Goal: Transaction & Acquisition: Purchase product/service

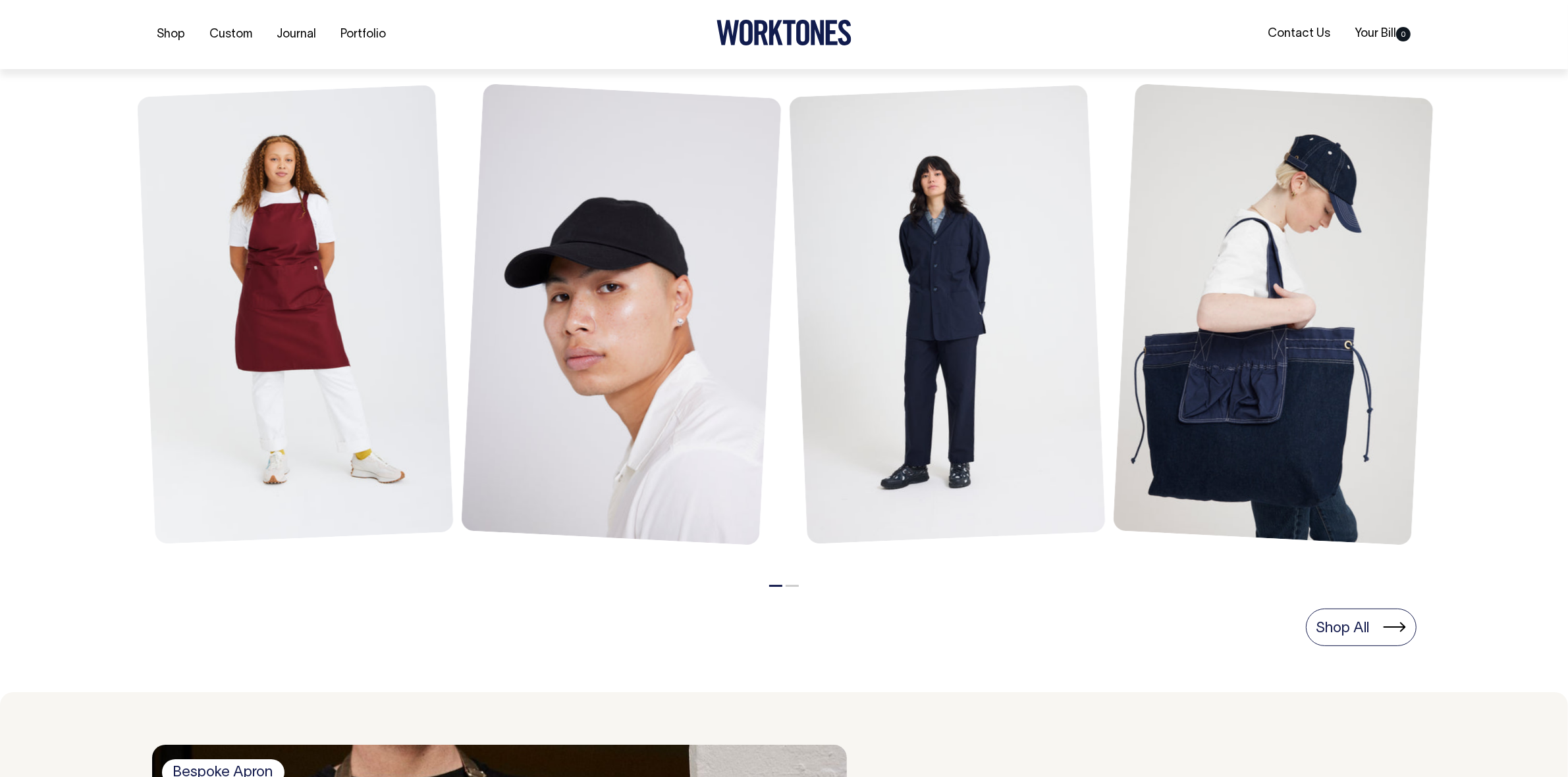
scroll to position [576, 0]
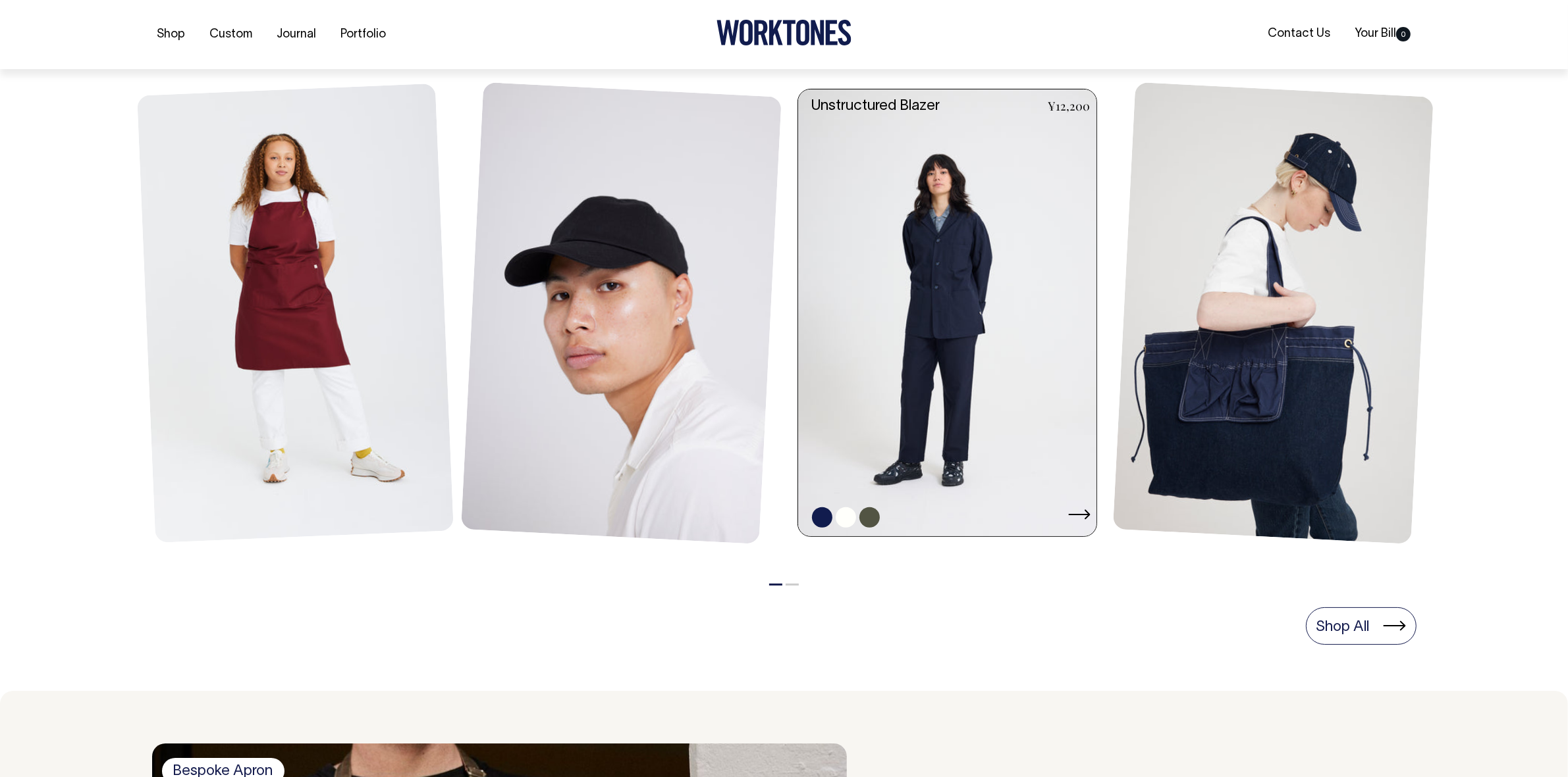
click at [940, 278] on link at bounding box center [951, 314] width 306 height 448
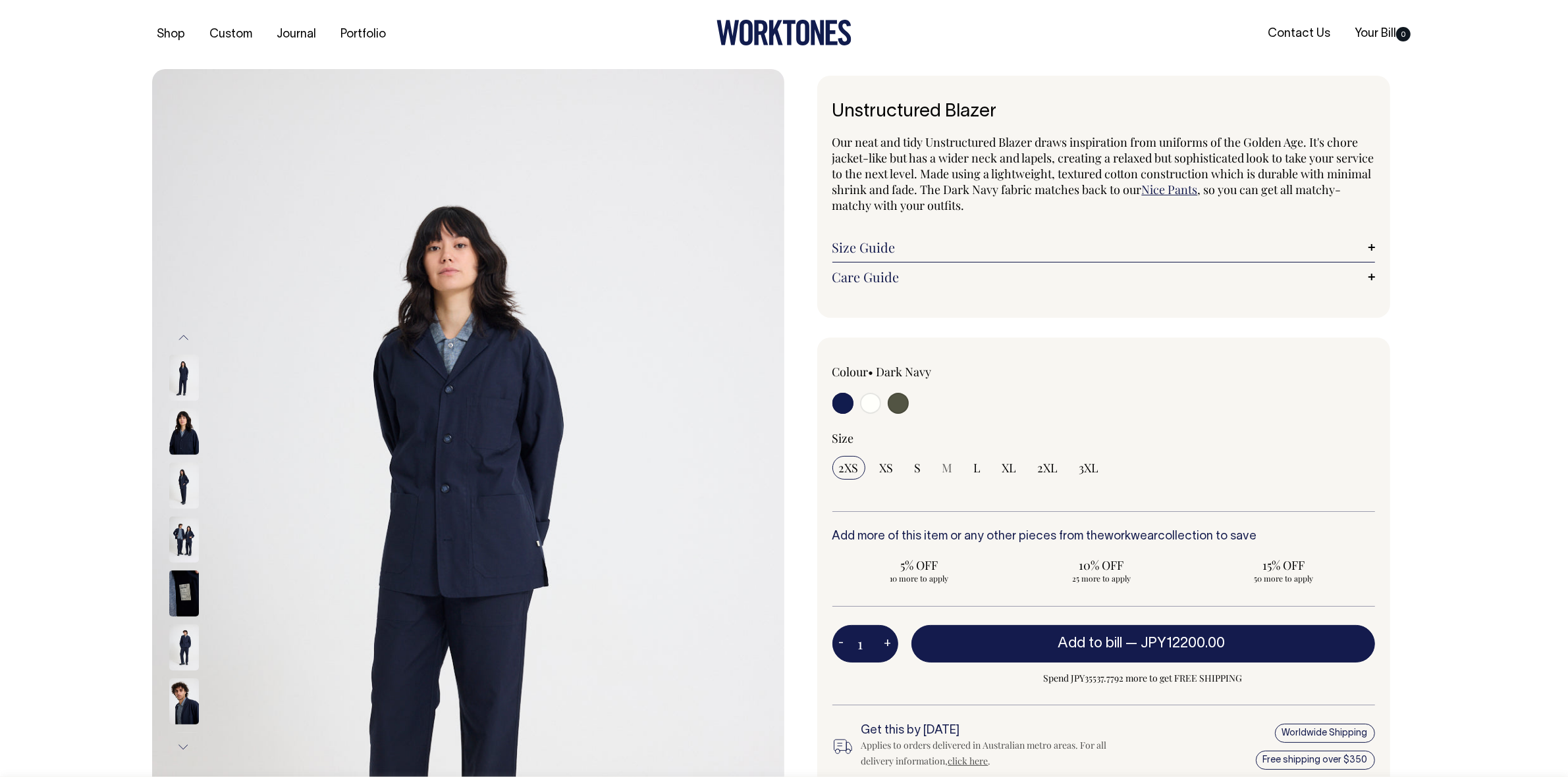
click at [185, 544] on img at bounding box center [184, 539] width 29 height 46
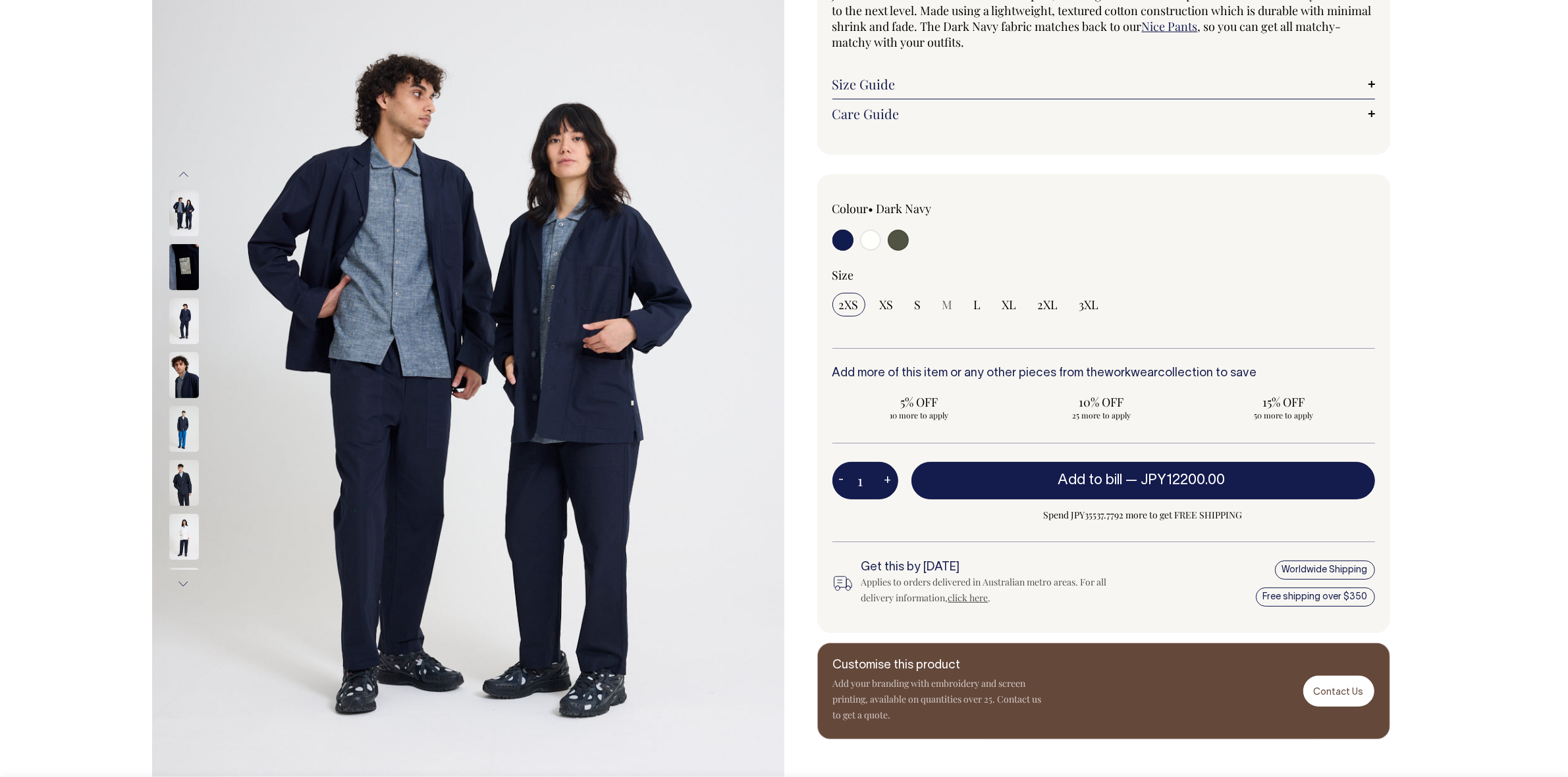
scroll to position [165, 0]
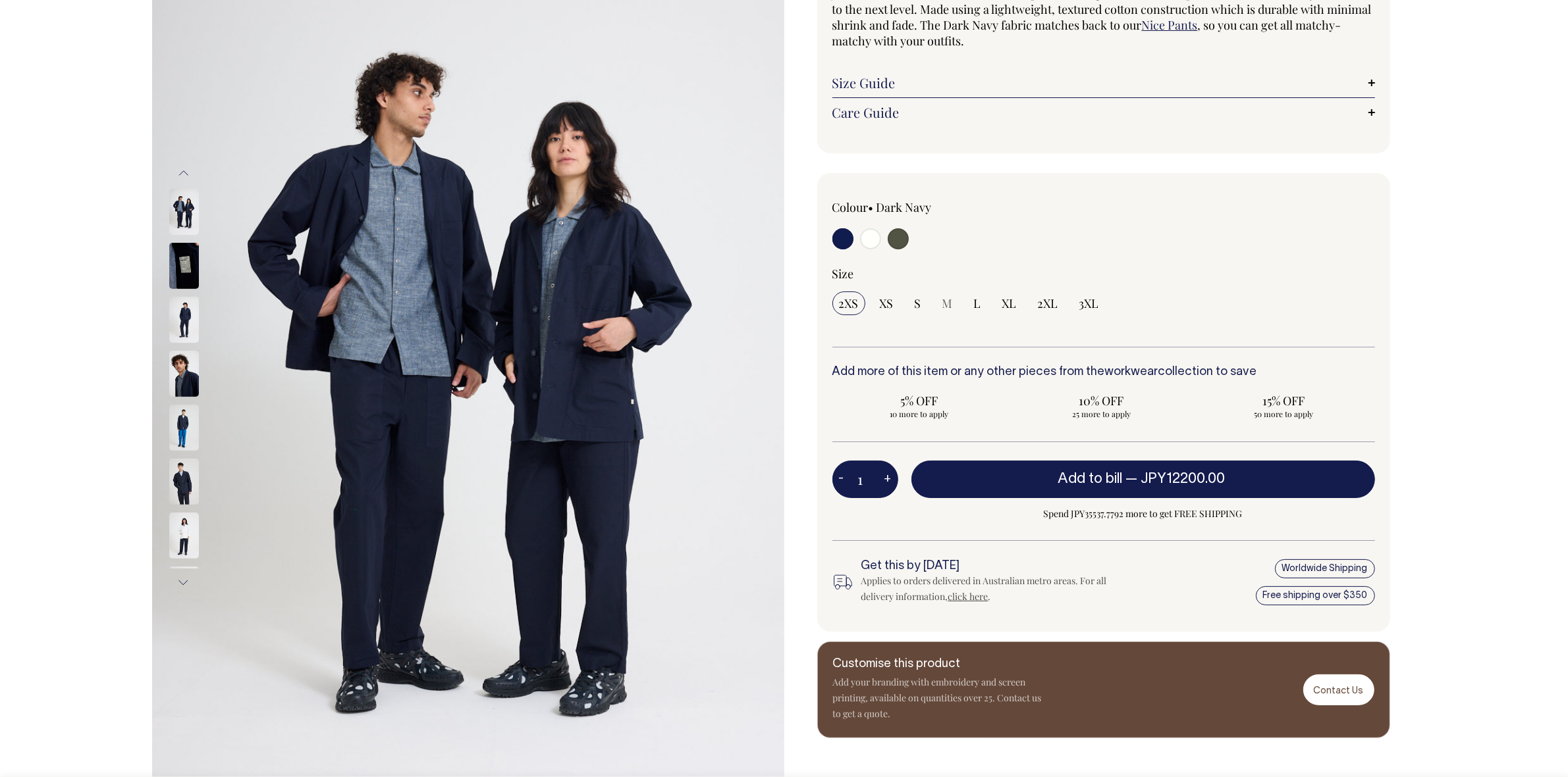
click at [180, 588] on button "Next" at bounding box center [183, 583] width 19 height 29
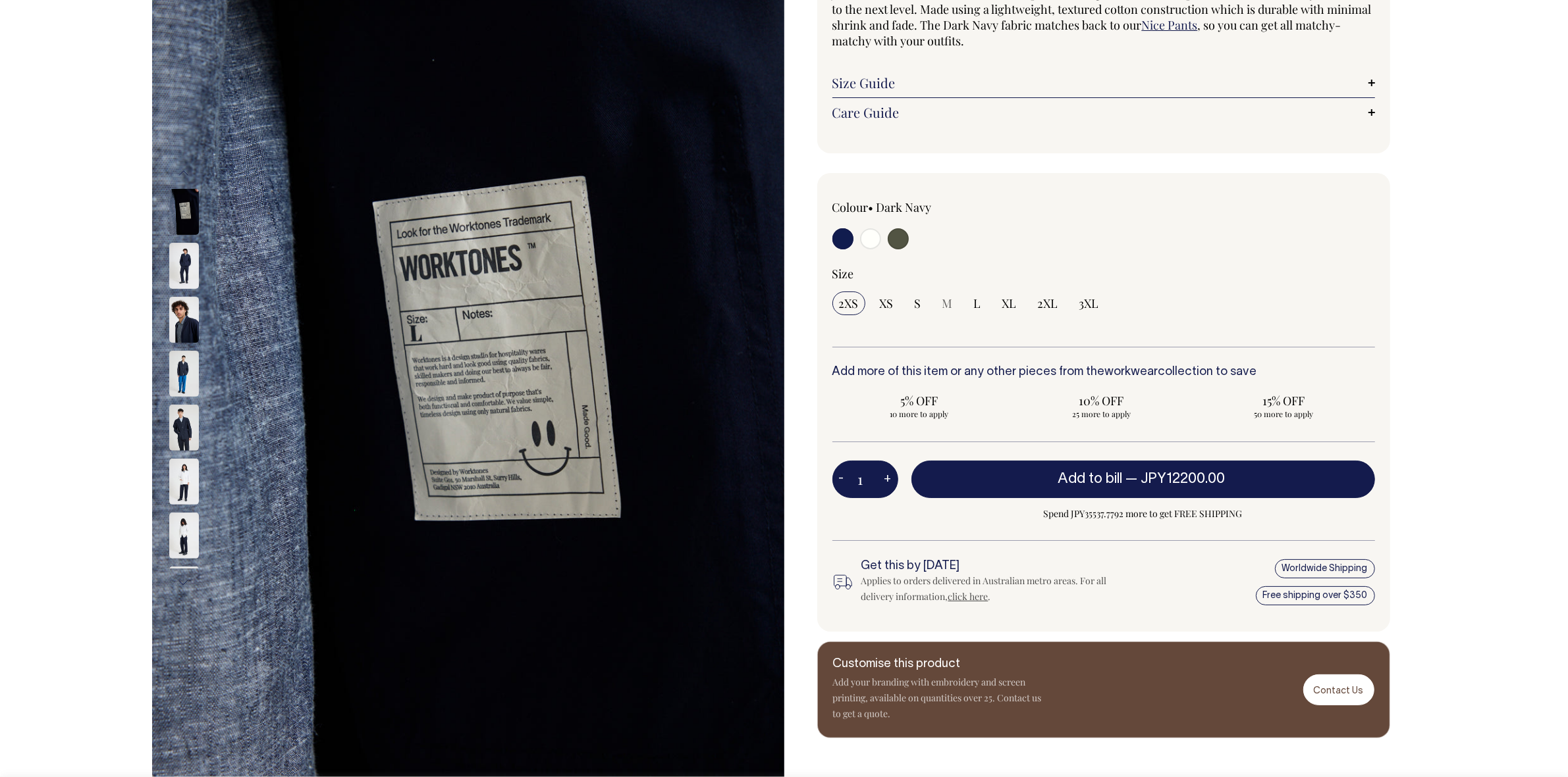
click at [180, 588] on button "Next" at bounding box center [183, 583] width 19 height 29
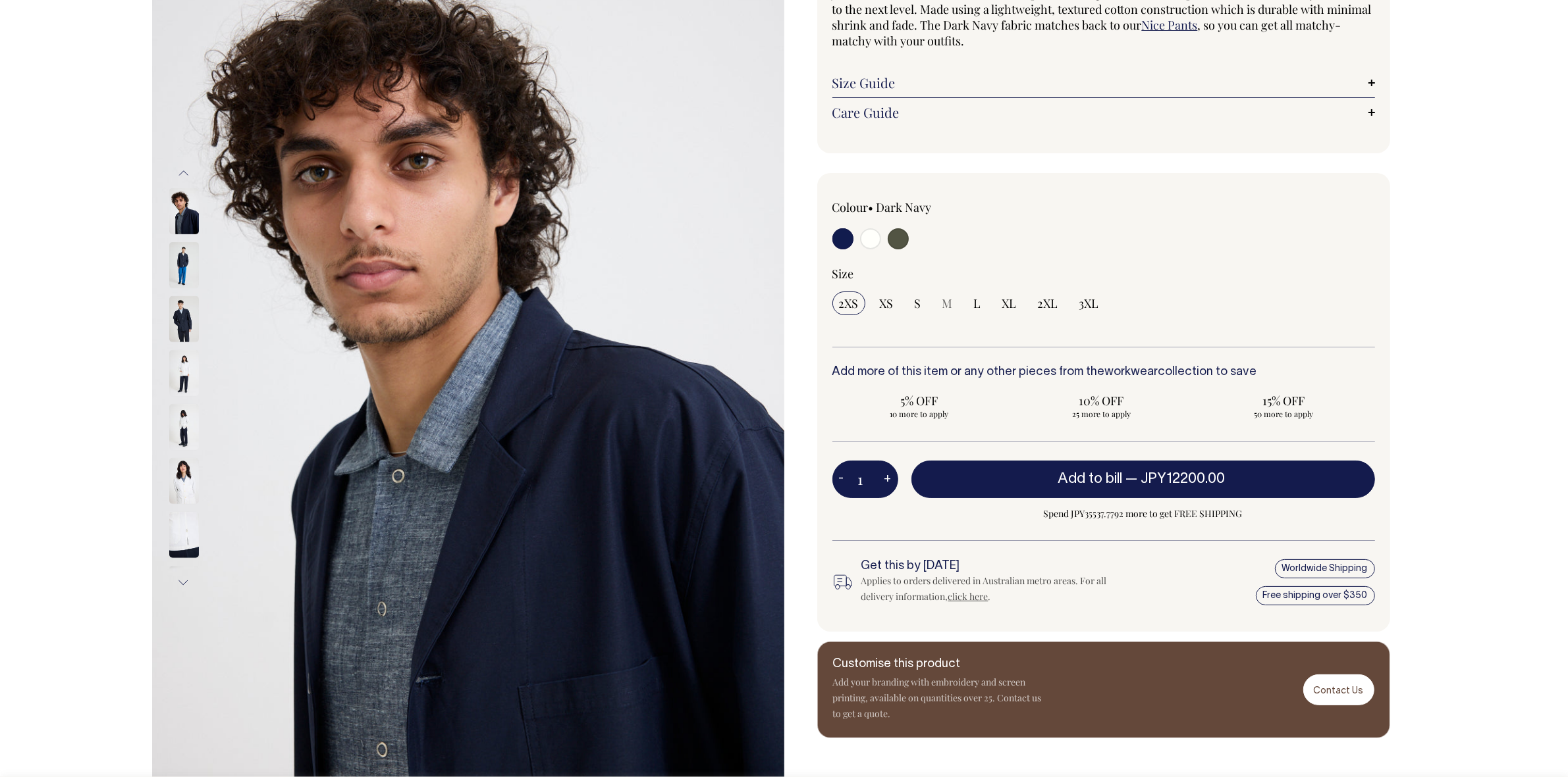
click at [180, 588] on button "Next" at bounding box center [183, 583] width 19 height 29
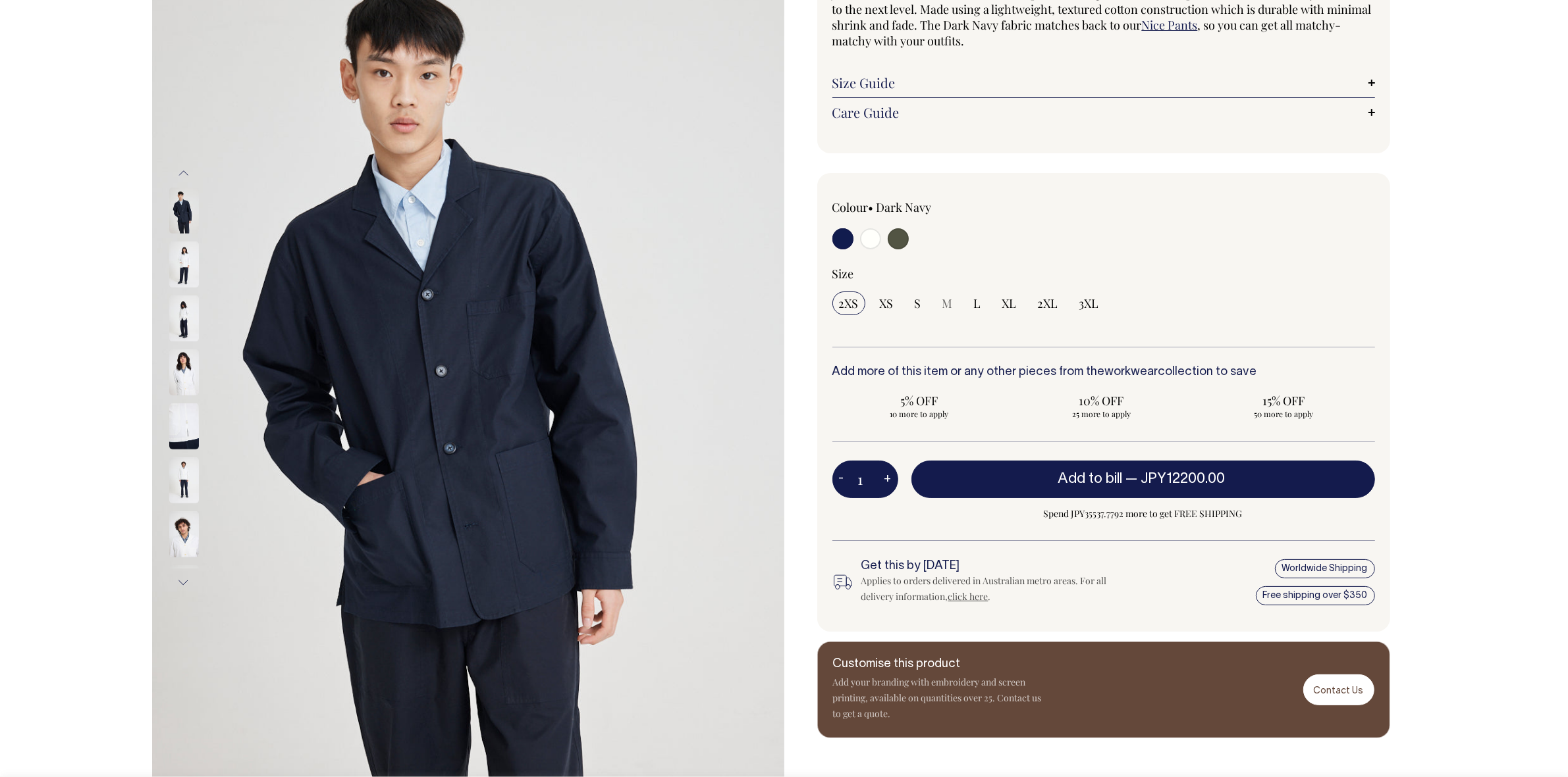
click at [180, 588] on button "Next" at bounding box center [183, 583] width 19 height 29
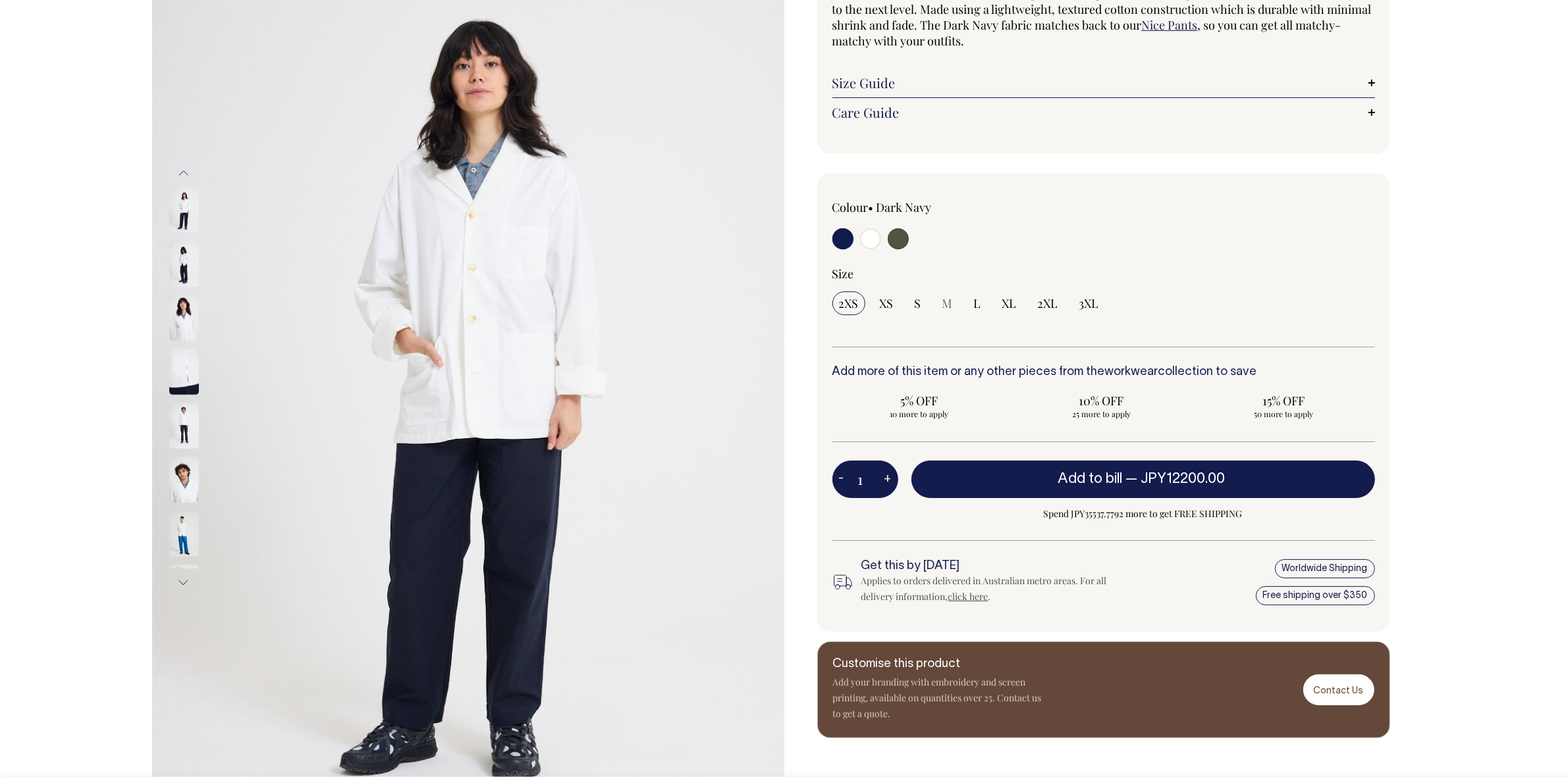
click at [180, 584] on button "Next" at bounding box center [183, 583] width 19 height 29
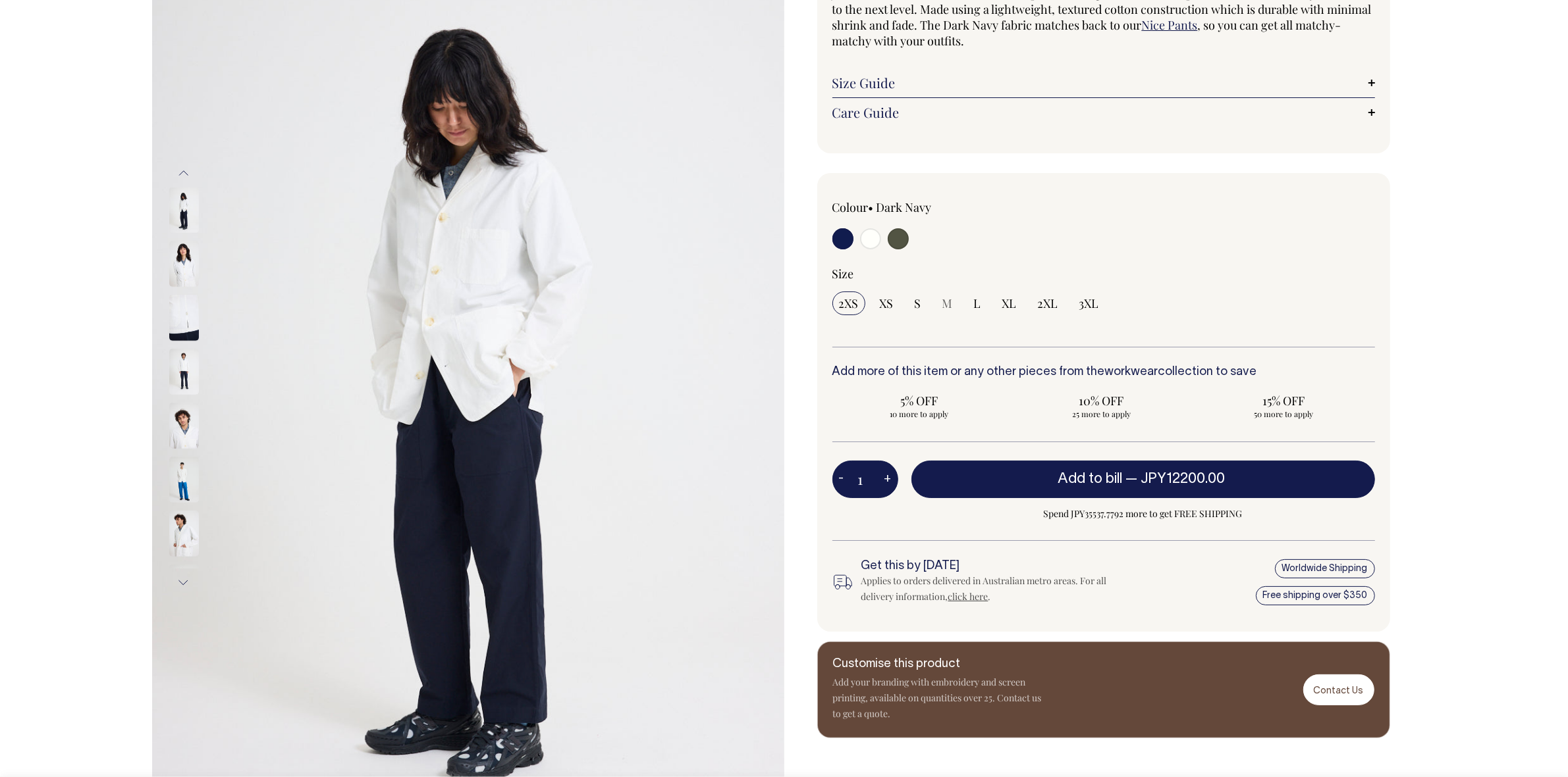
click at [180, 584] on button "Next" at bounding box center [183, 583] width 19 height 29
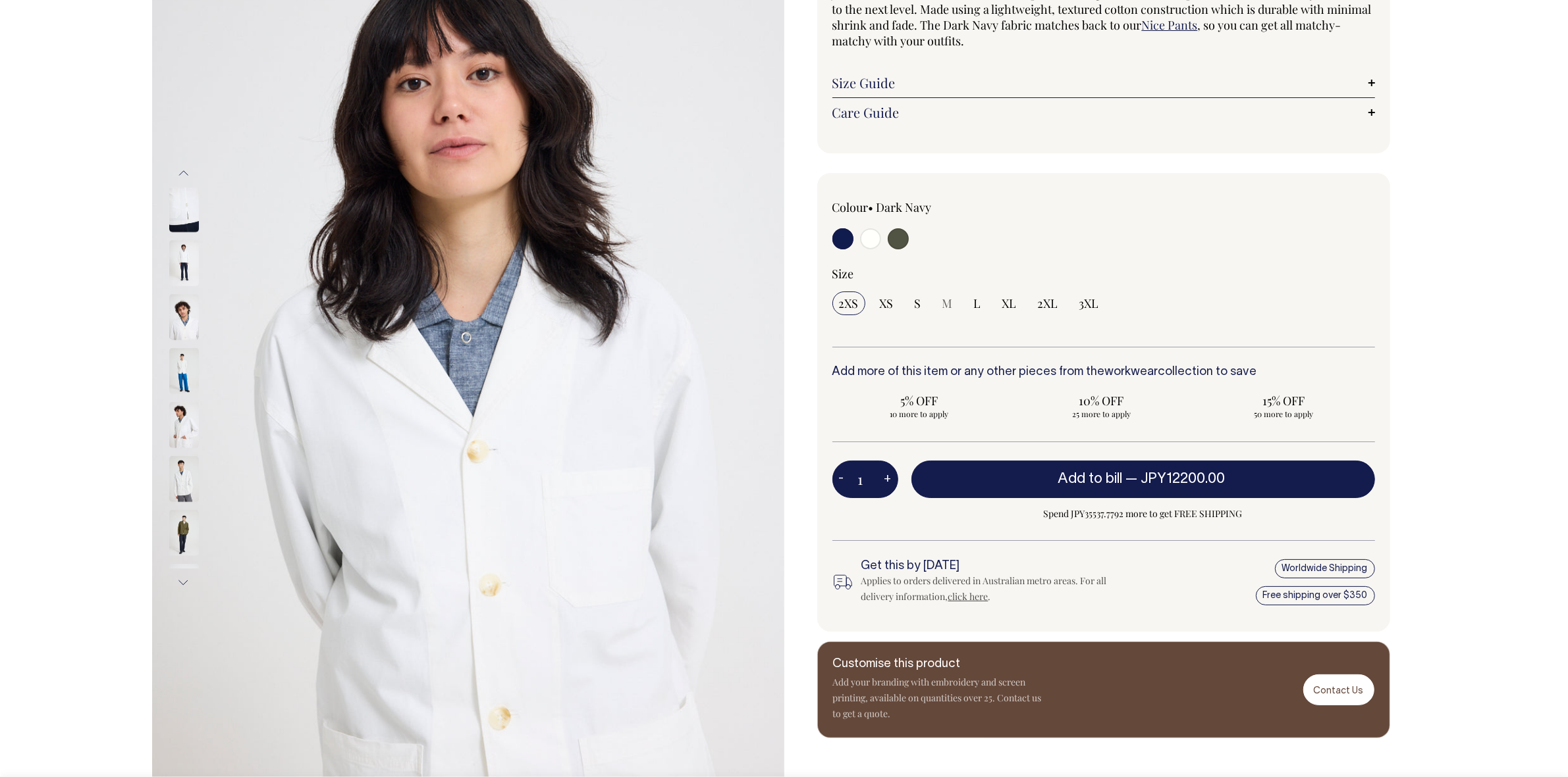
click at [180, 584] on button "Next" at bounding box center [183, 583] width 19 height 29
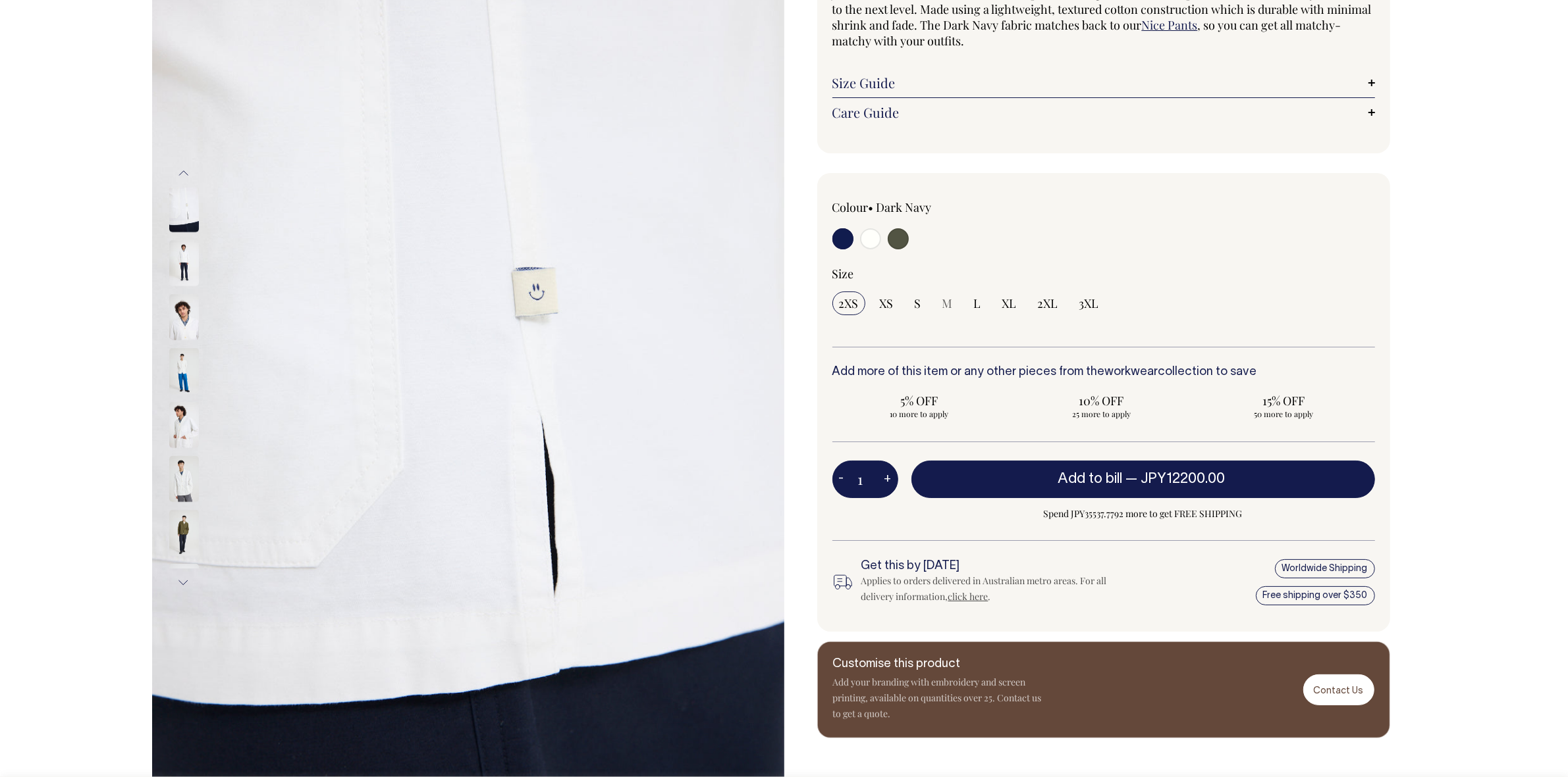
click at [182, 541] on img at bounding box center [184, 533] width 29 height 46
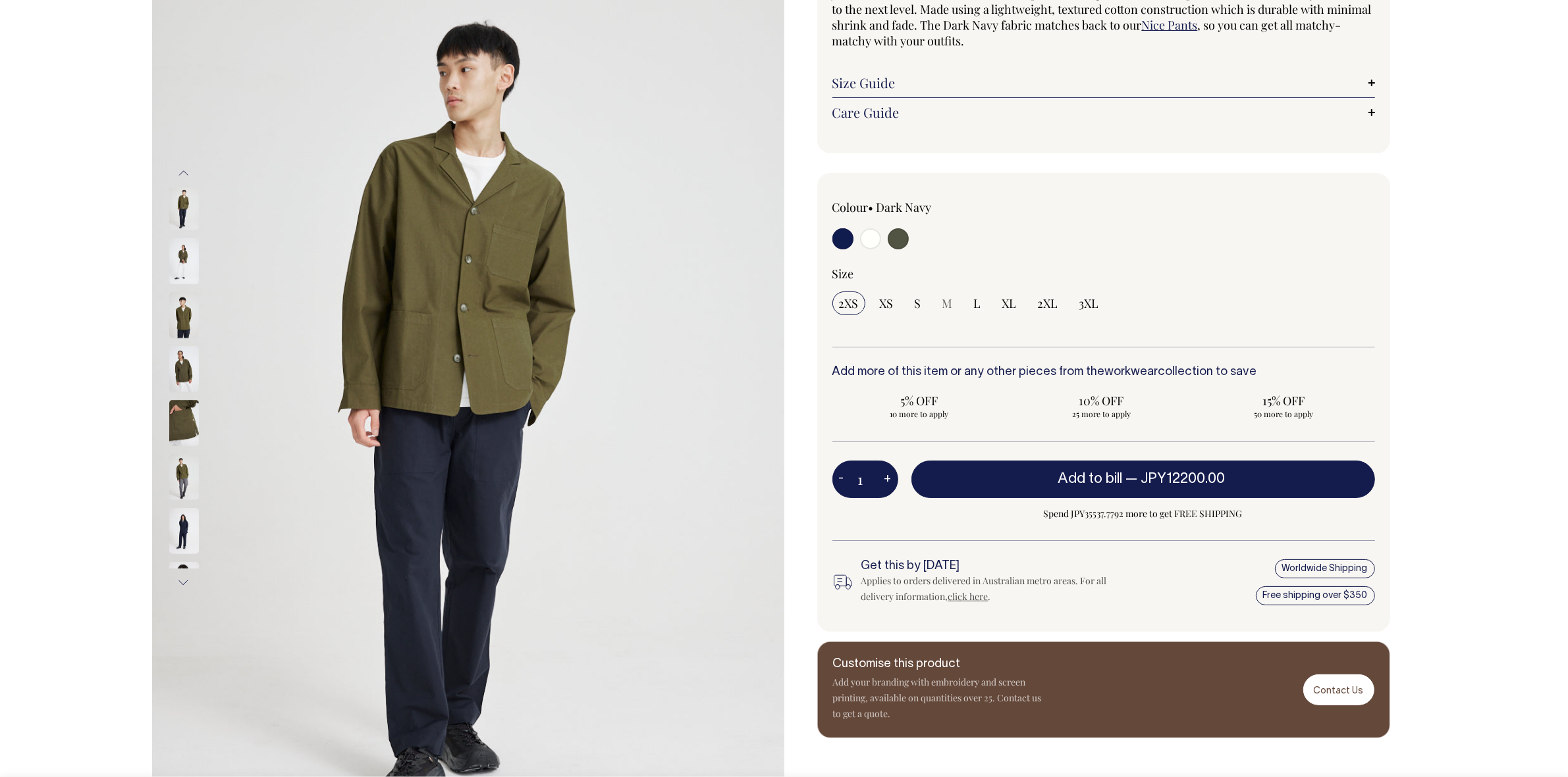
click at [185, 576] on button "Next" at bounding box center [183, 583] width 19 height 29
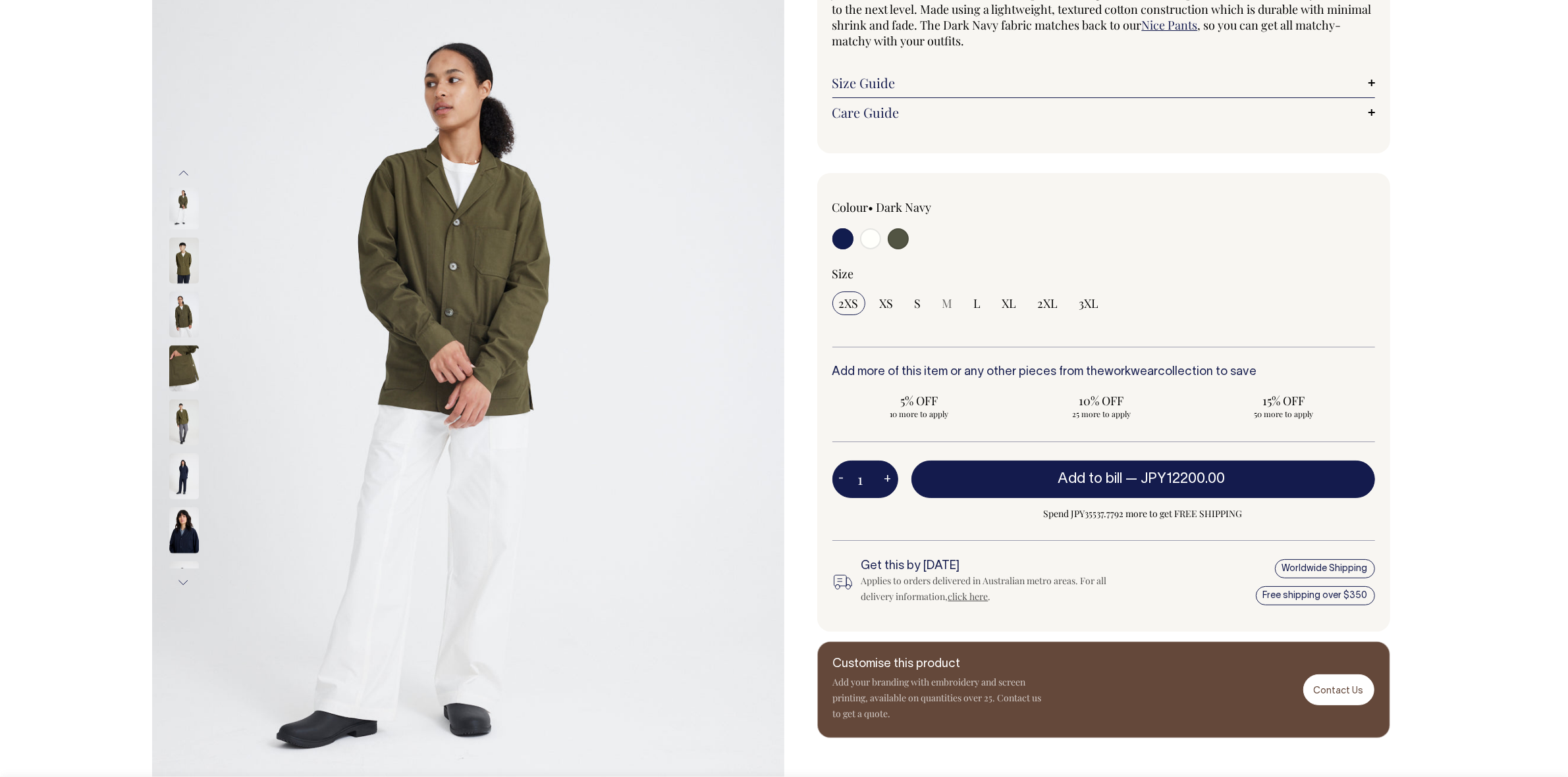
click at [185, 576] on button "Next" at bounding box center [183, 583] width 19 height 29
click at [185, 576] on button "Next" at bounding box center [183, 582] width 19 height 29
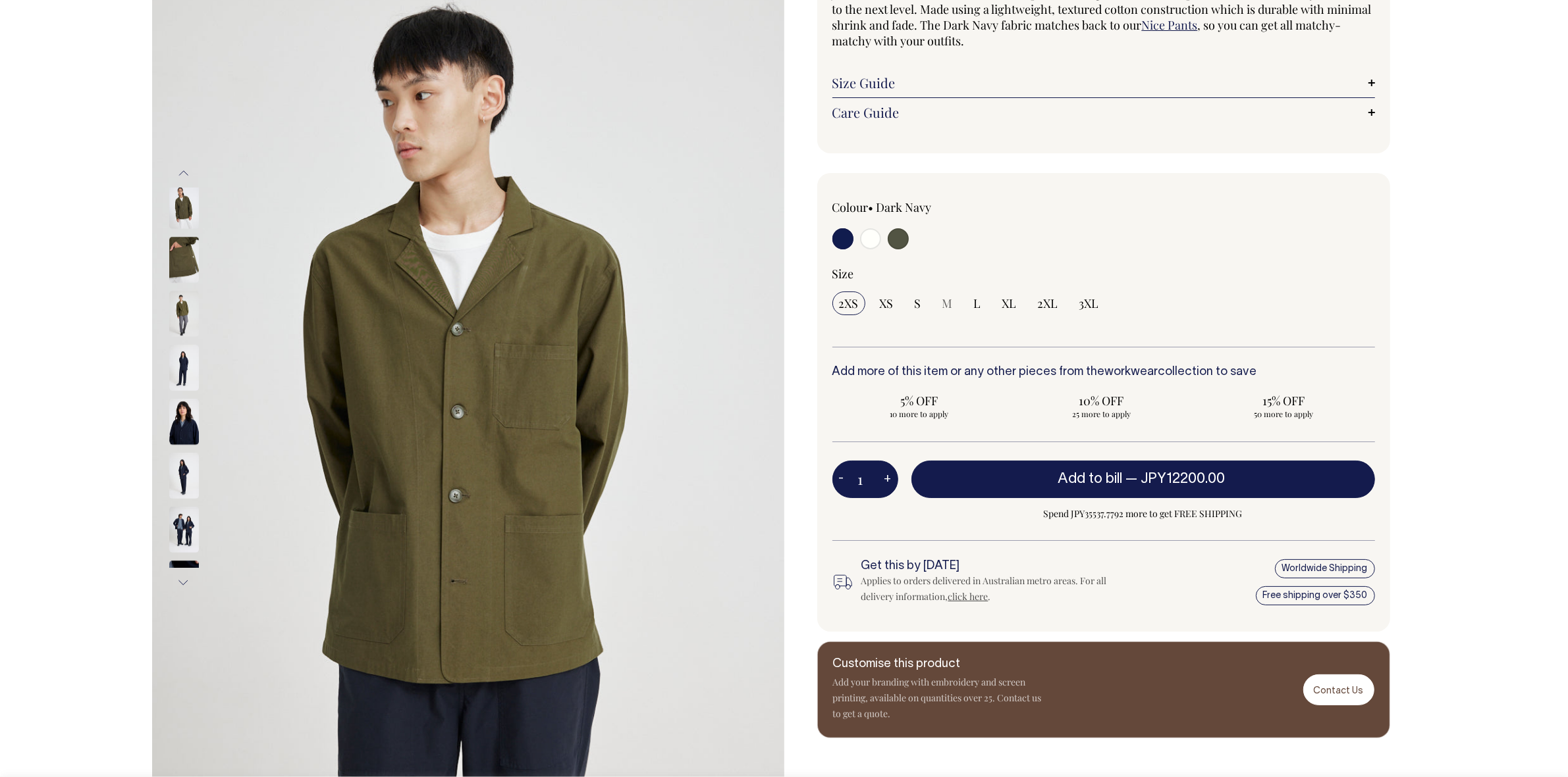
click at [185, 576] on button "Next" at bounding box center [183, 582] width 19 height 29
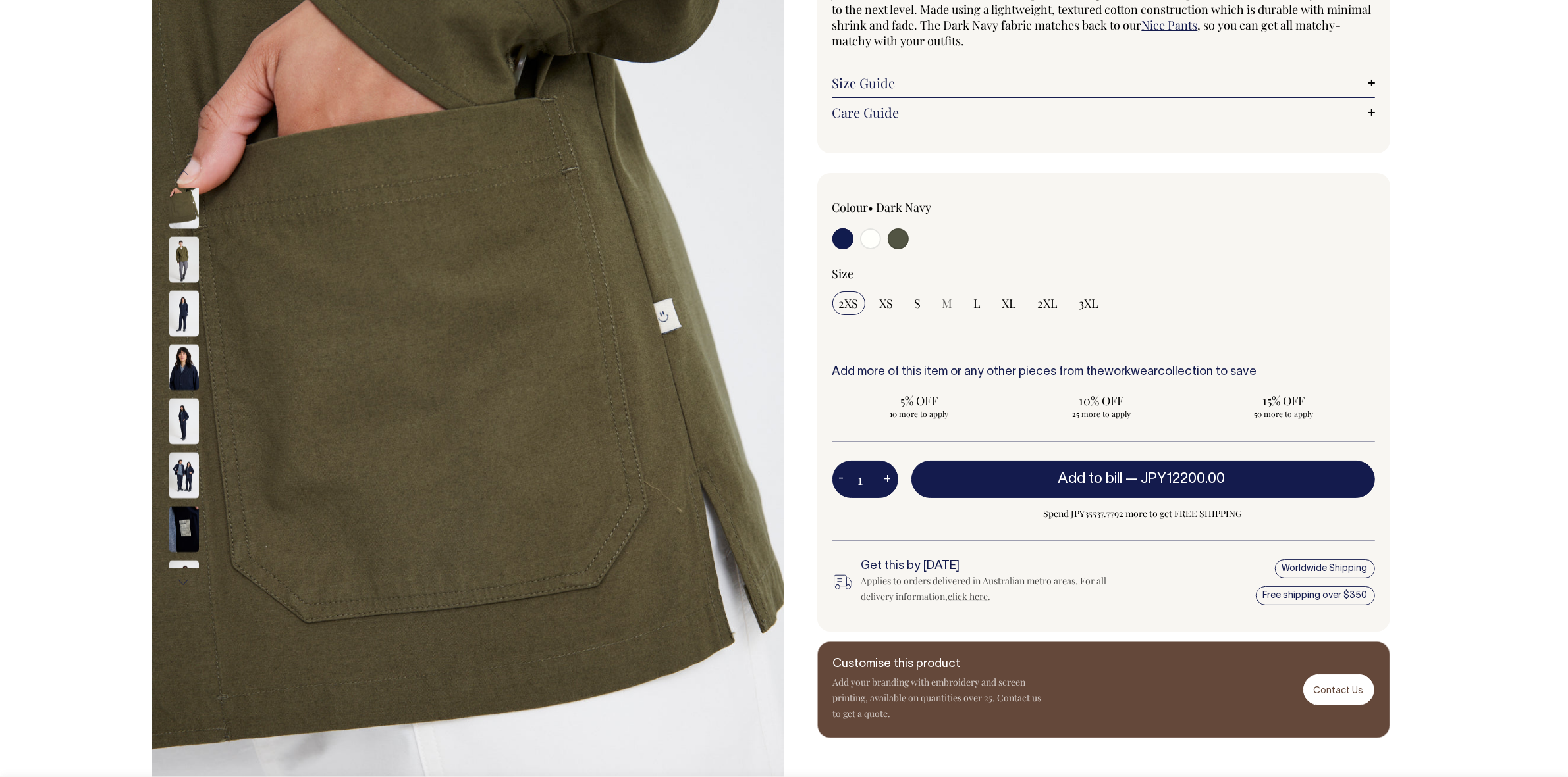
click at [173, 484] on img at bounding box center [184, 475] width 29 height 46
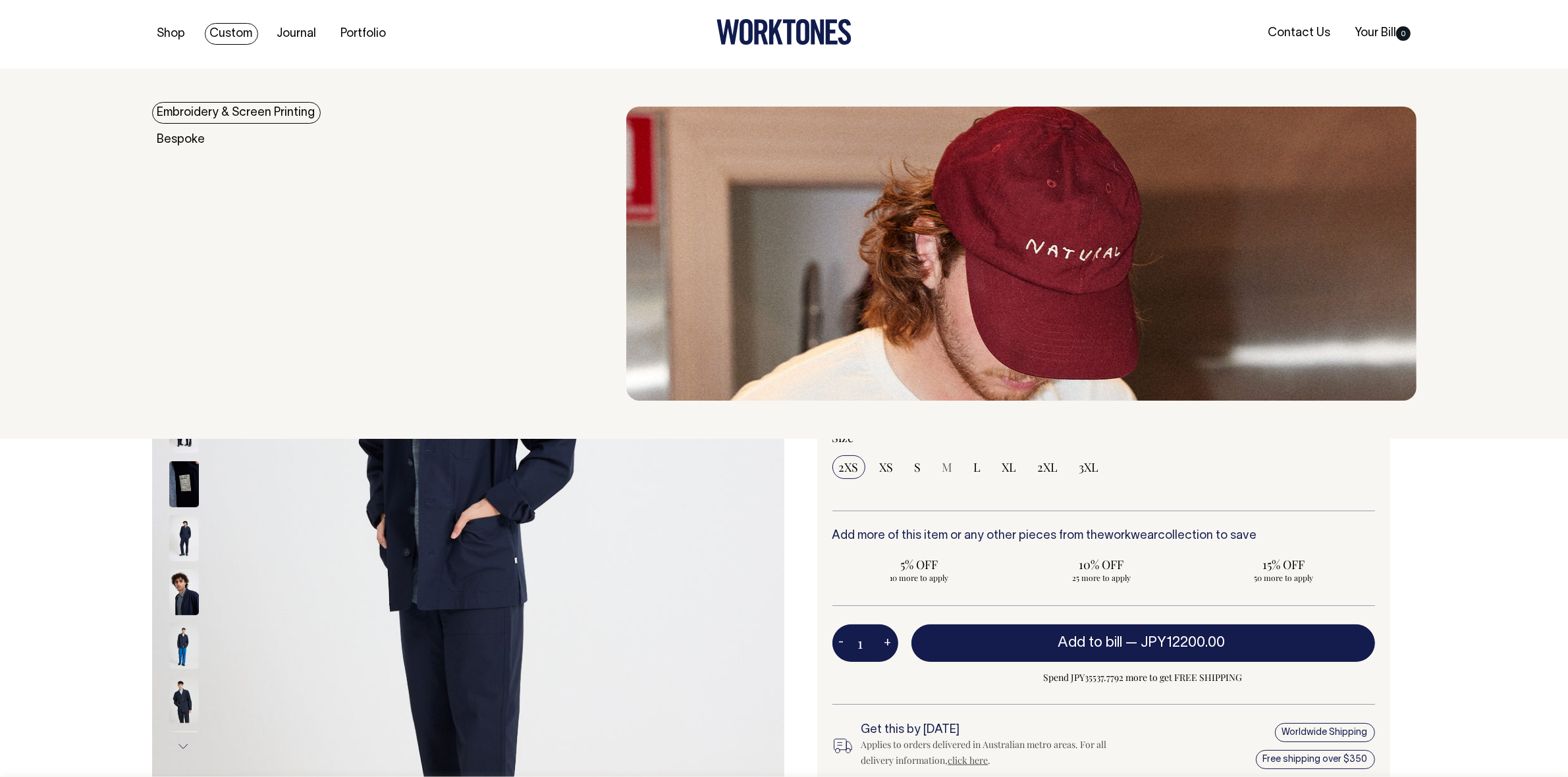
scroll to position [0, 0]
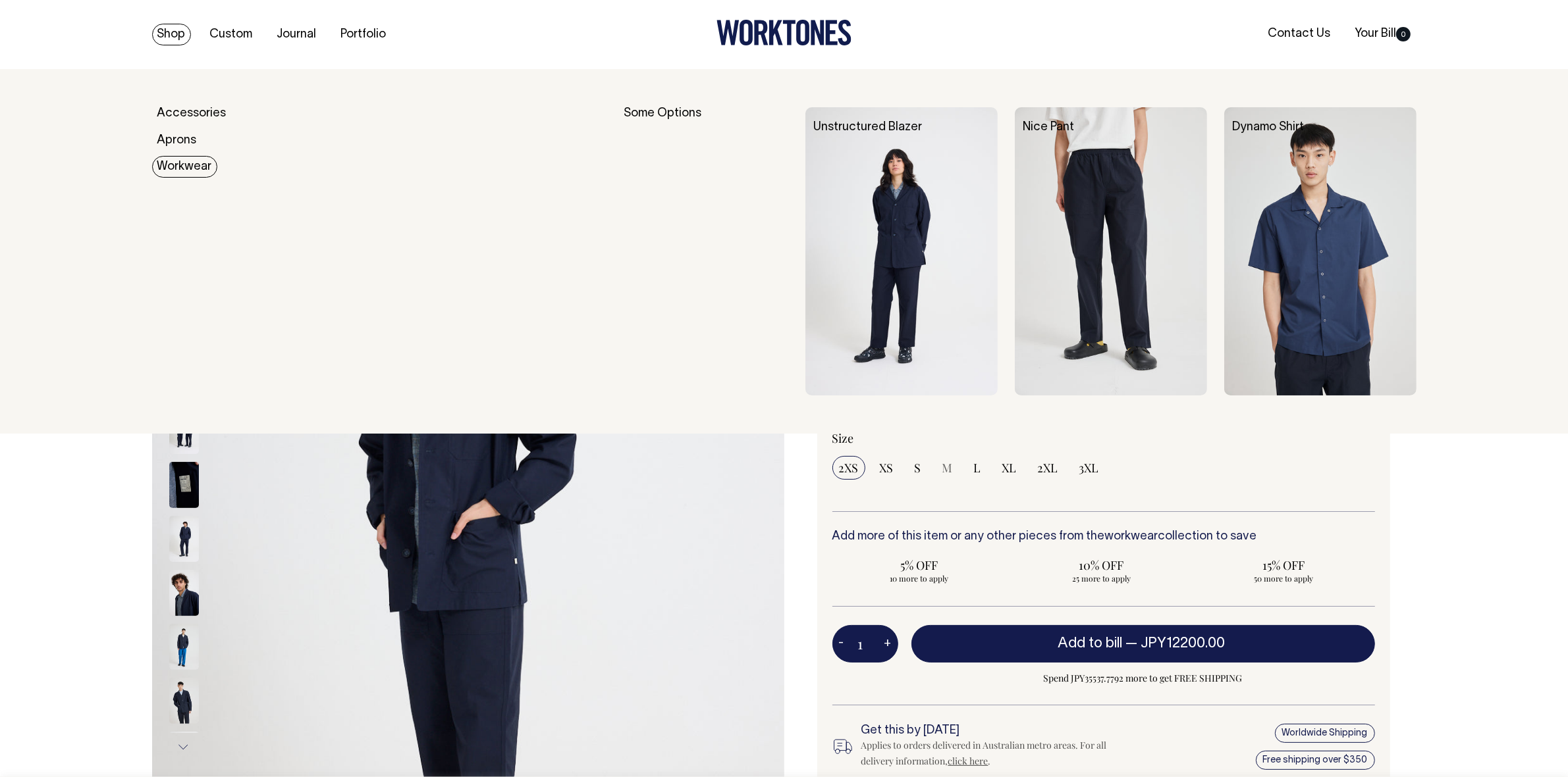
click at [192, 171] on link "Workwear" at bounding box center [184, 166] width 65 height 21
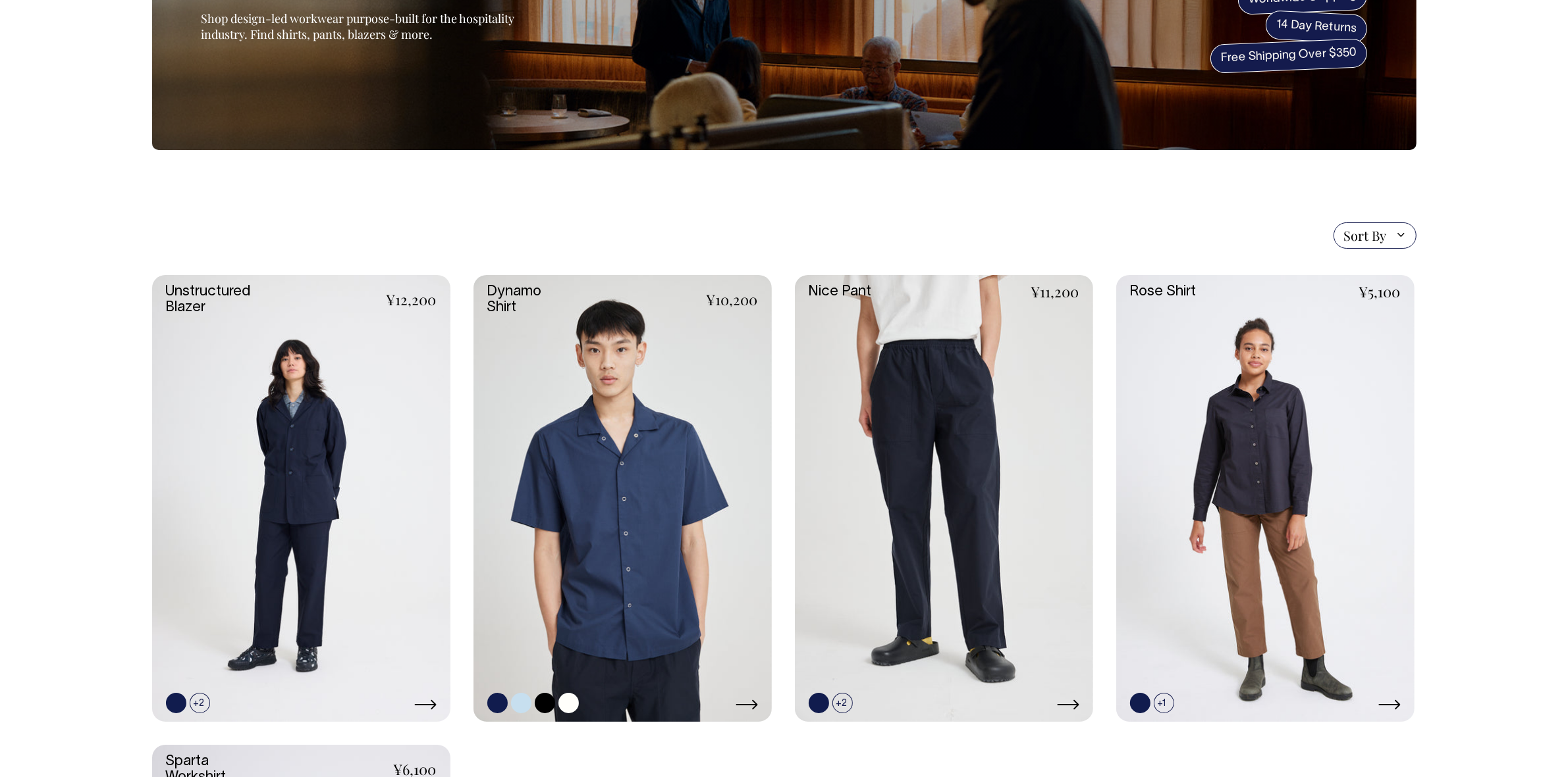
click at [629, 461] on link at bounding box center [622, 500] width 298 height 448
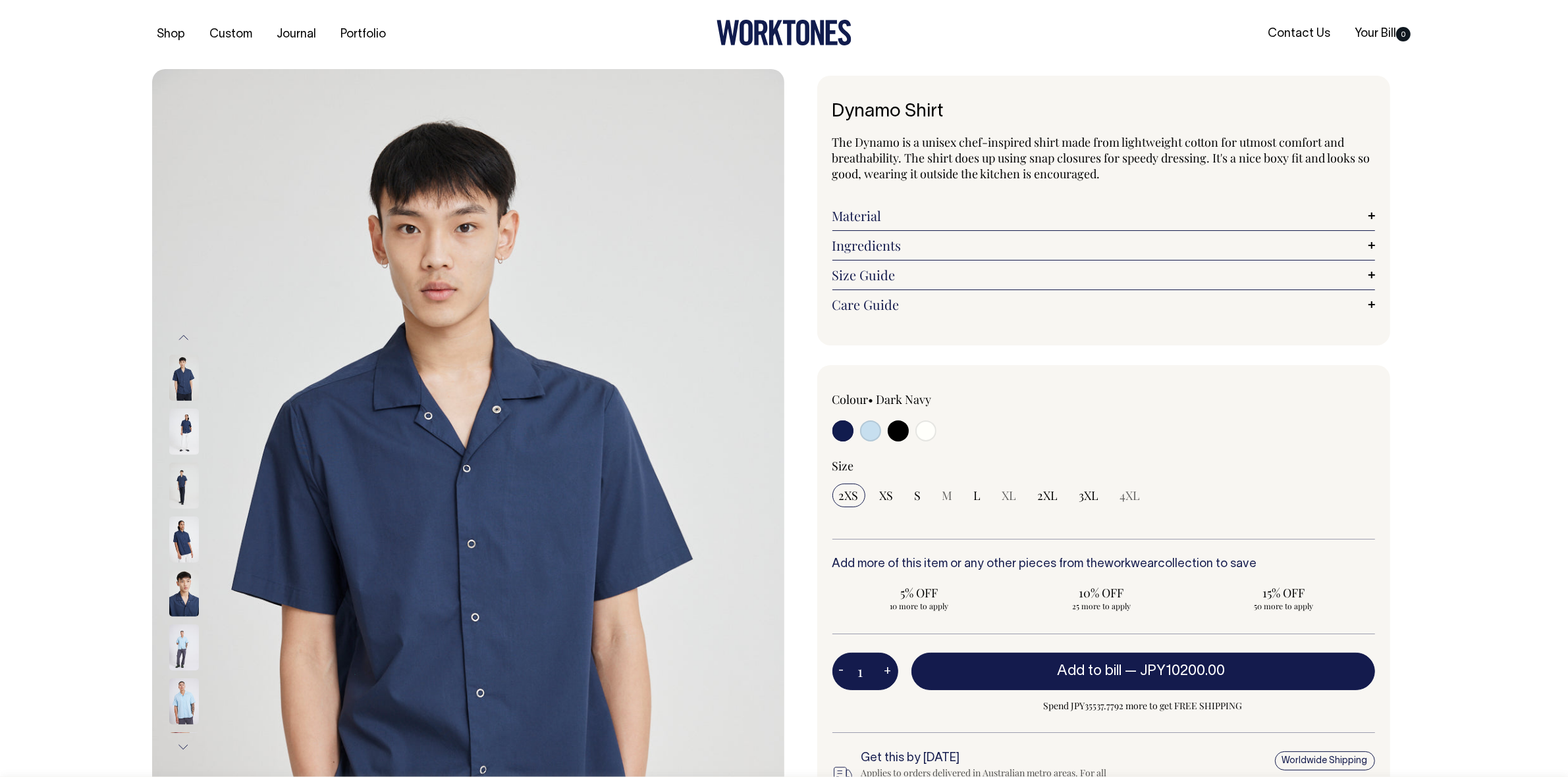
click at [176, 648] on img at bounding box center [184, 648] width 29 height 46
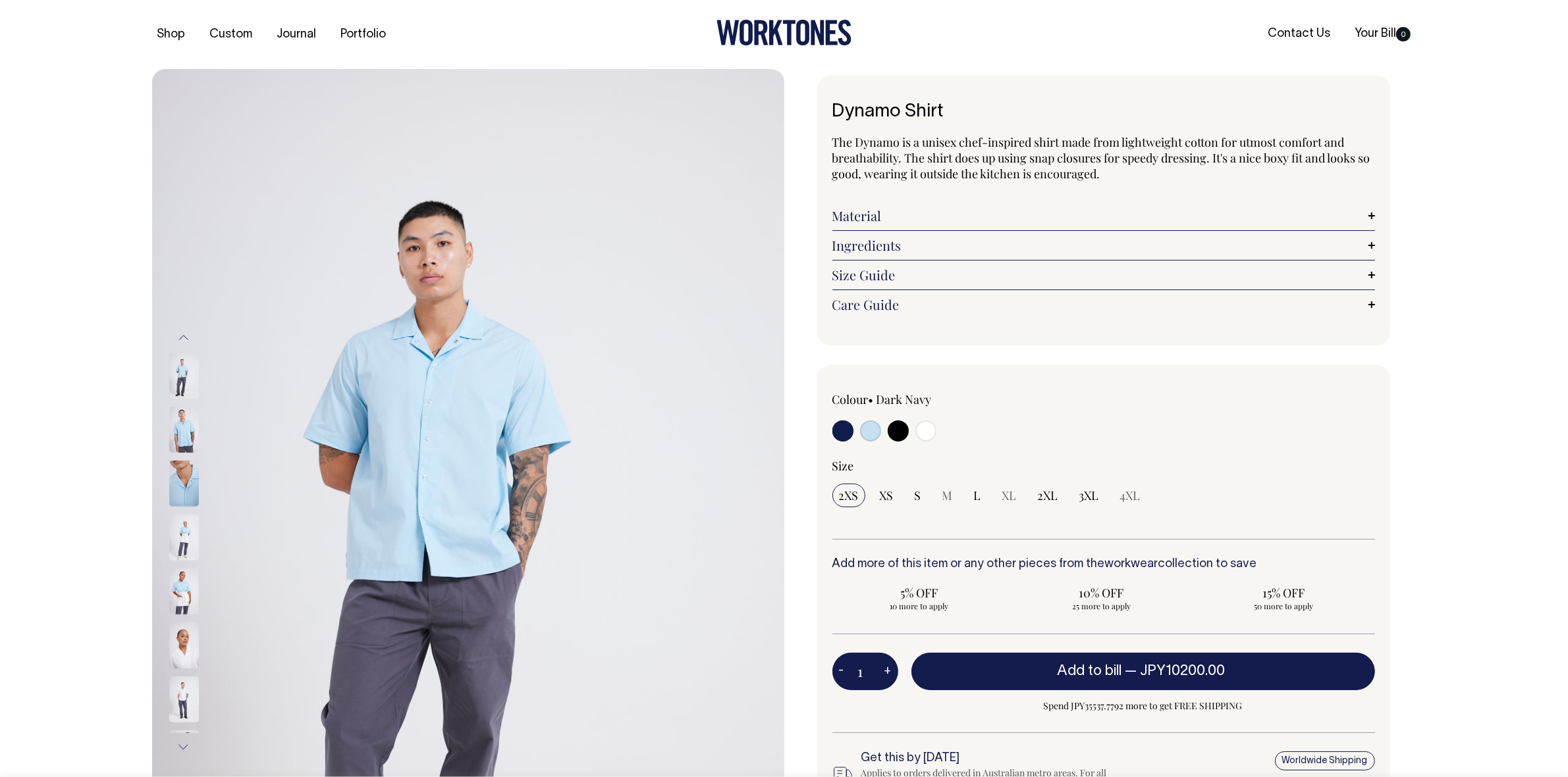
click at [182, 588] on img at bounding box center [184, 591] width 29 height 46
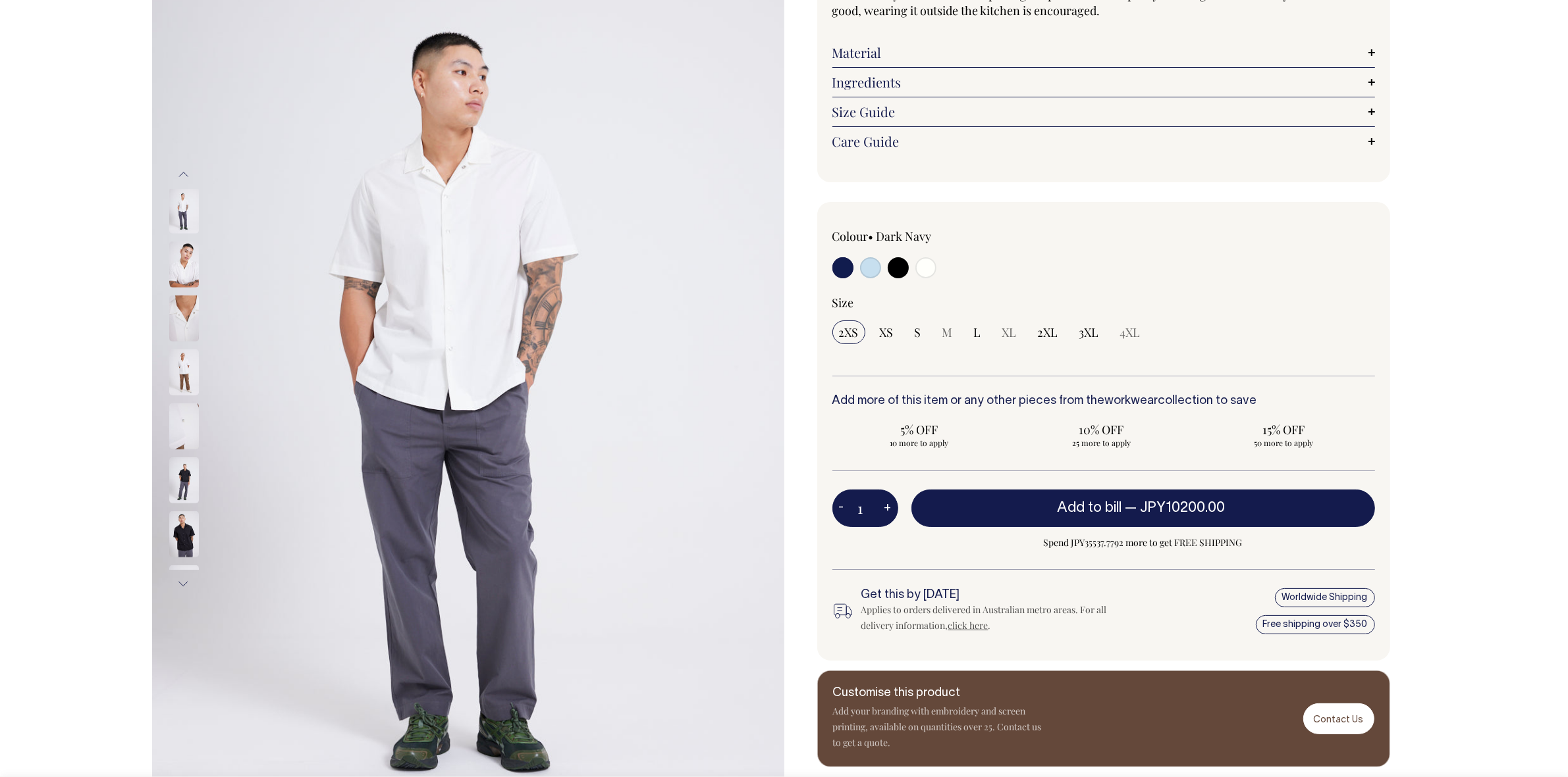
scroll to position [165, 0]
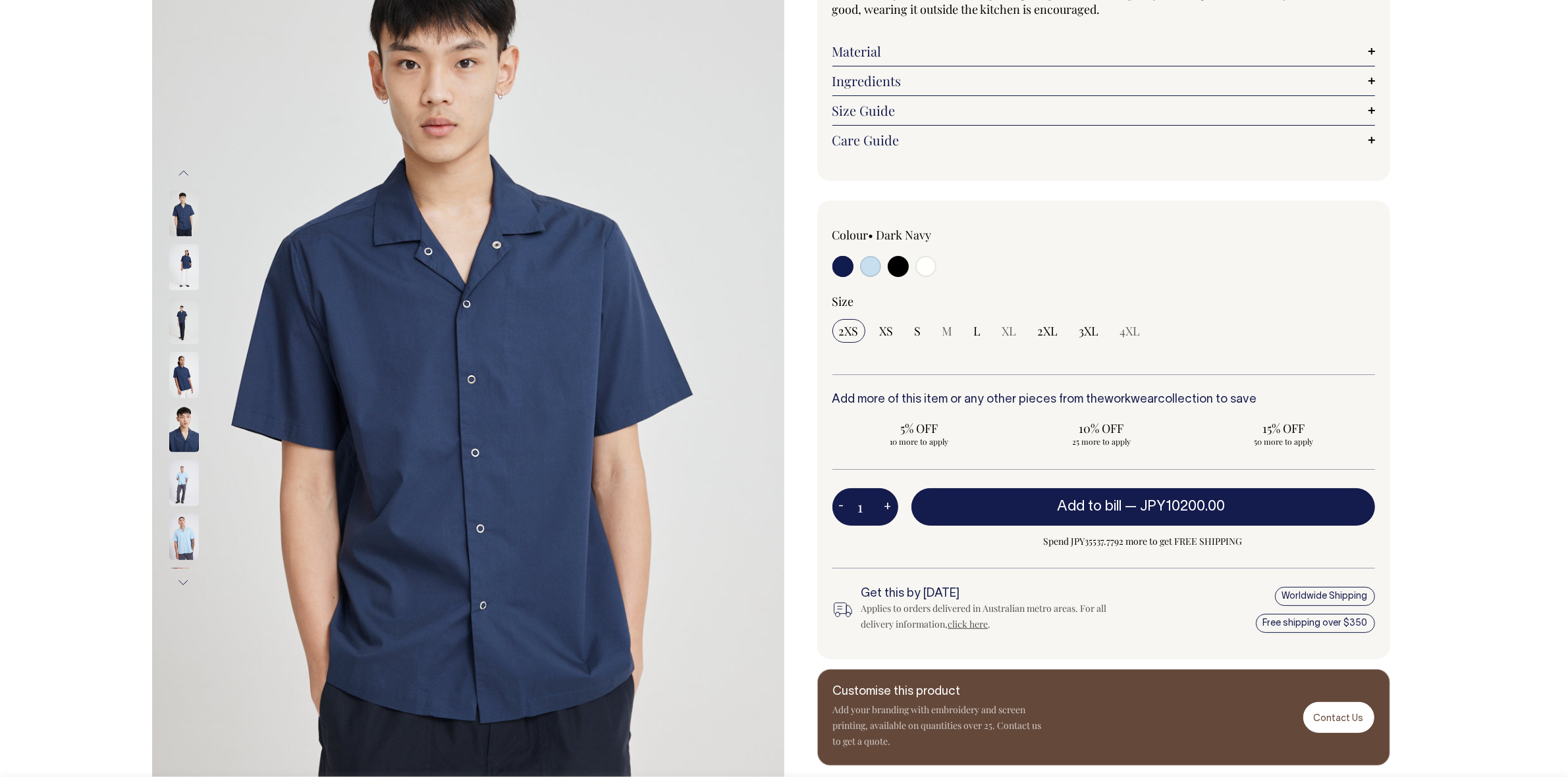
click at [180, 169] on button "Previous" at bounding box center [183, 173] width 19 height 29
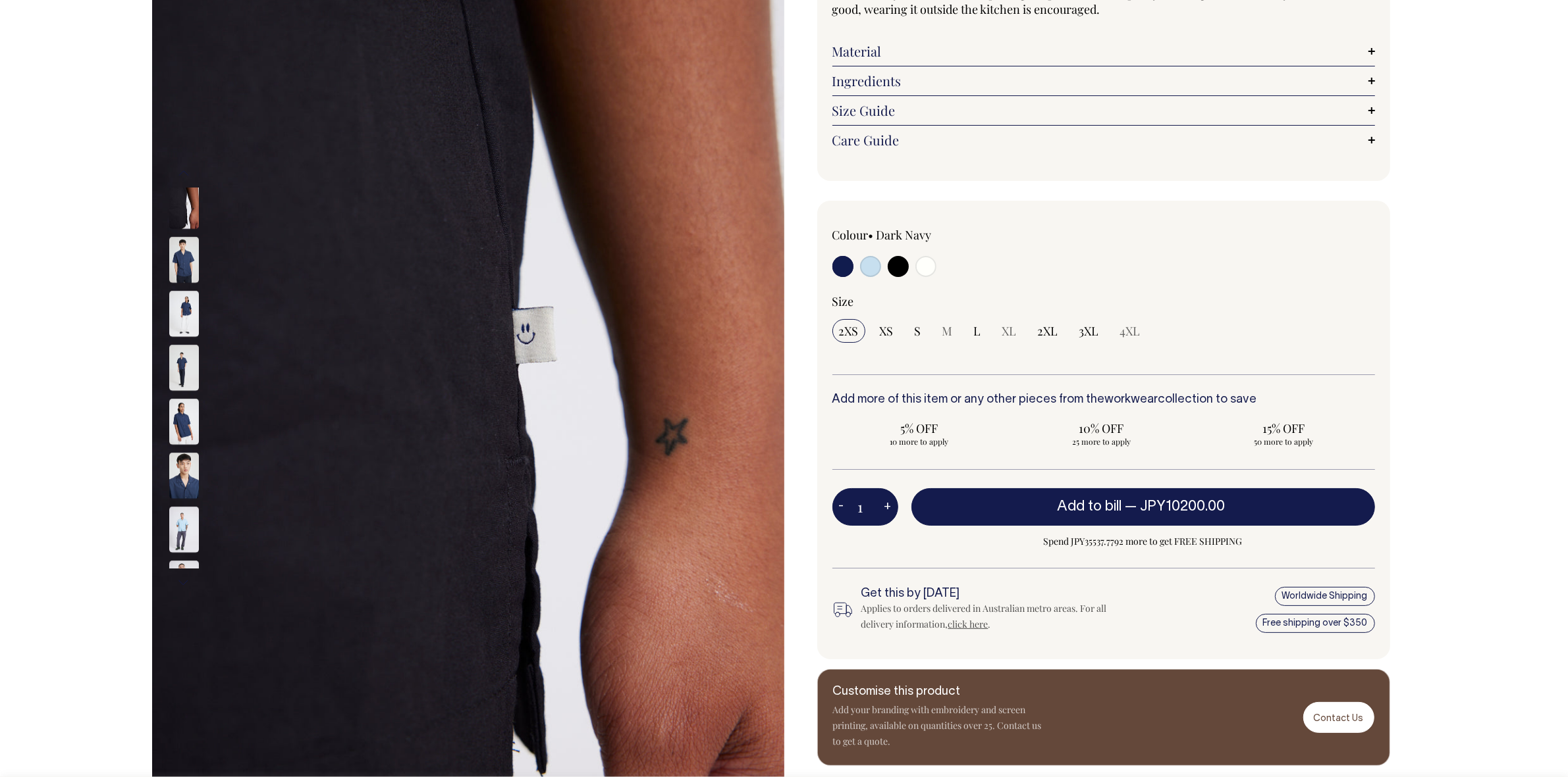
click at [180, 169] on button "Previous" at bounding box center [183, 173] width 19 height 29
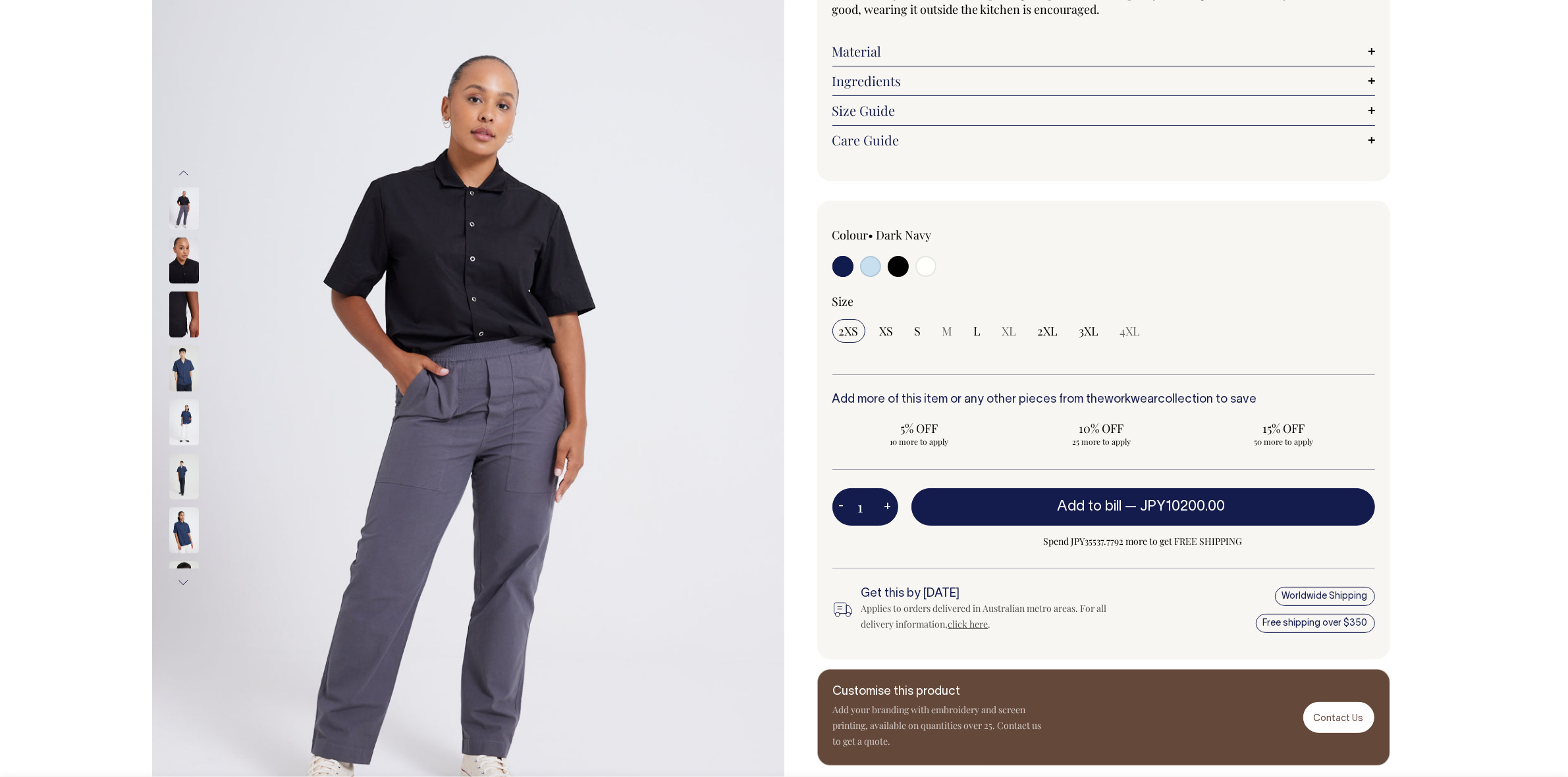
click at [180, 169] on button "Previous" at bounding box center [183, 173] width 19 height 29
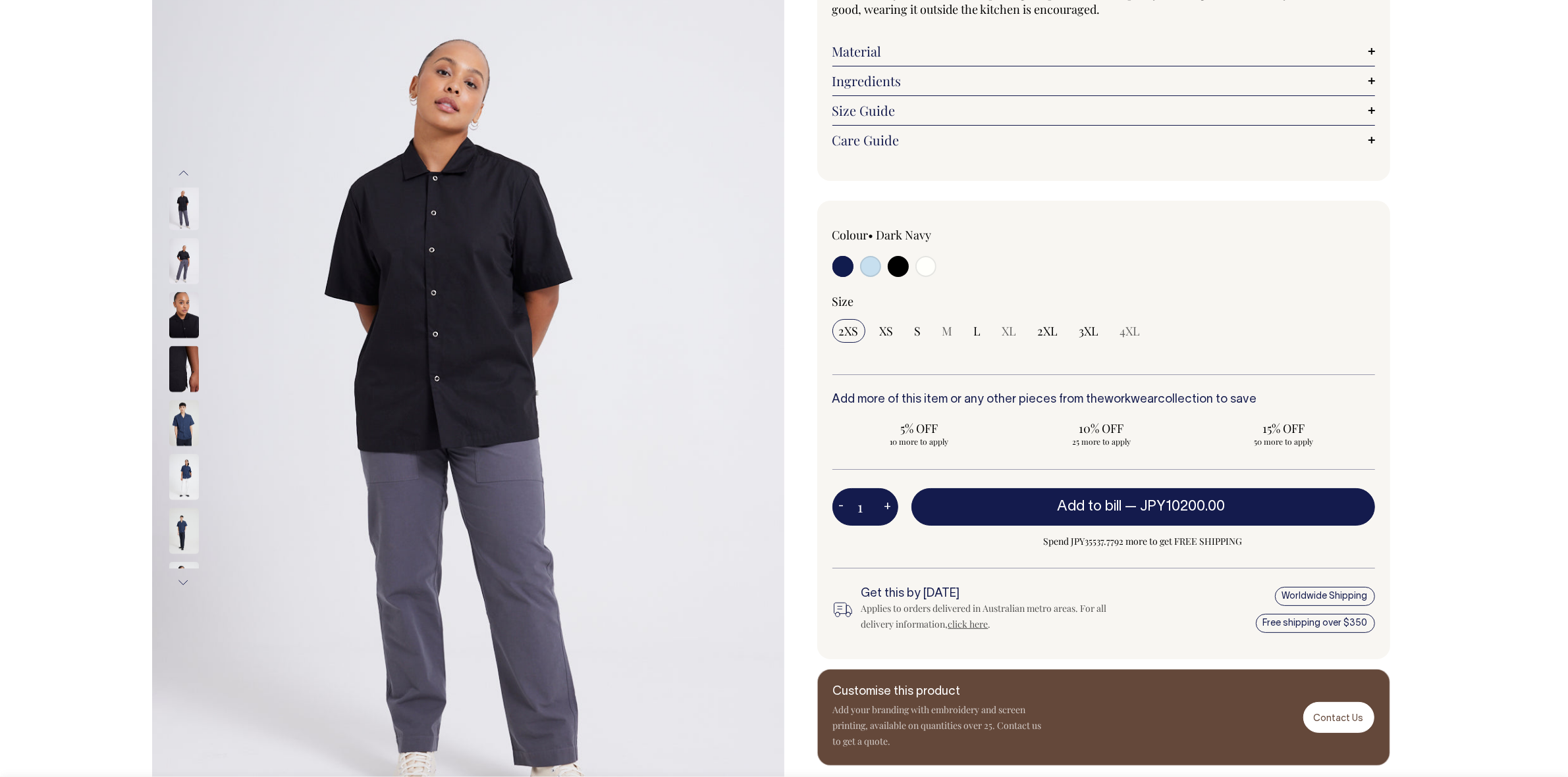
click at [182, 278] on img at bounding box center [184, 261] width 29 height 46
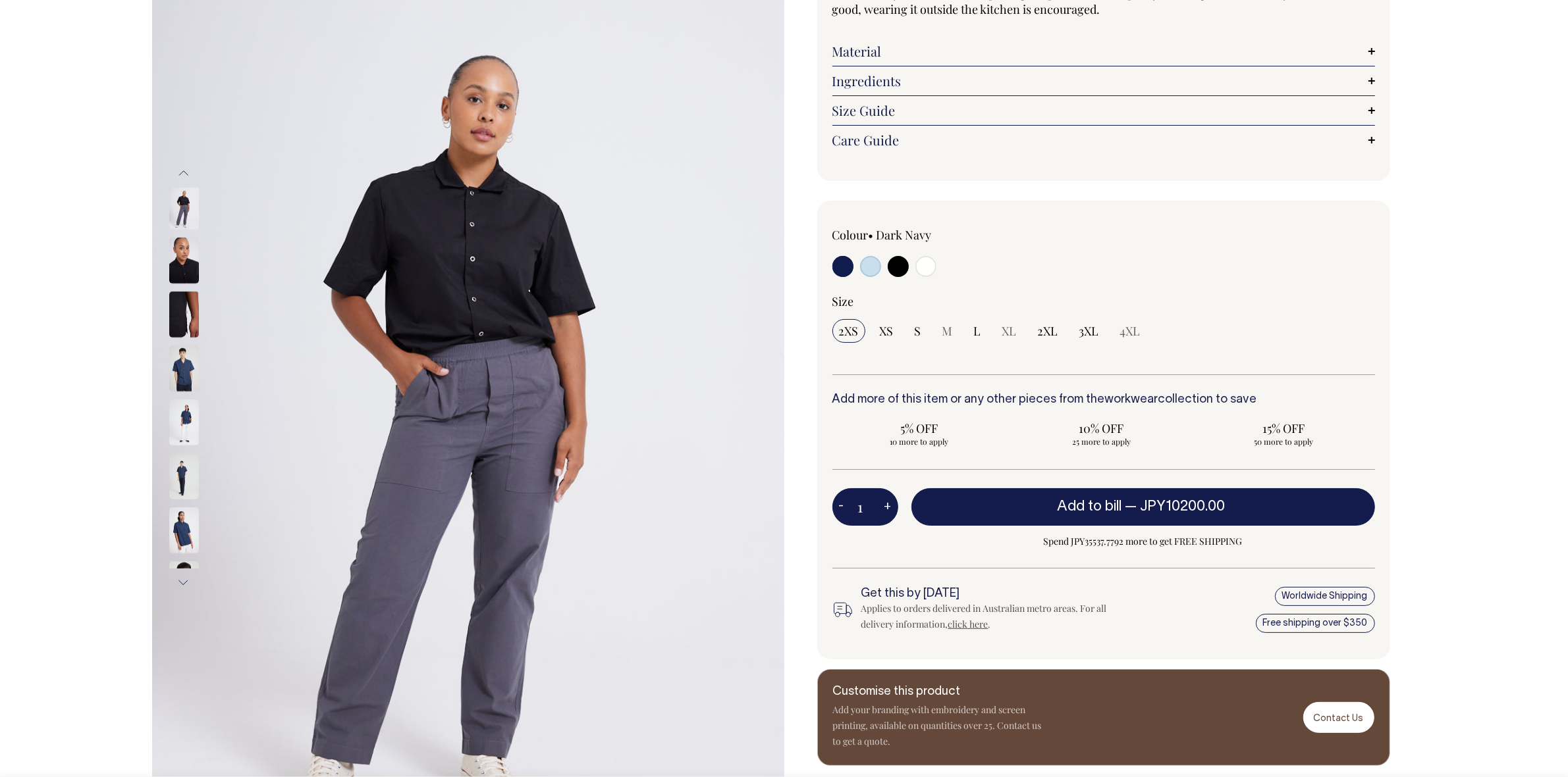
click at [184, 167] on button "Previous" at bounding box center [183, 173] width 19 height 29
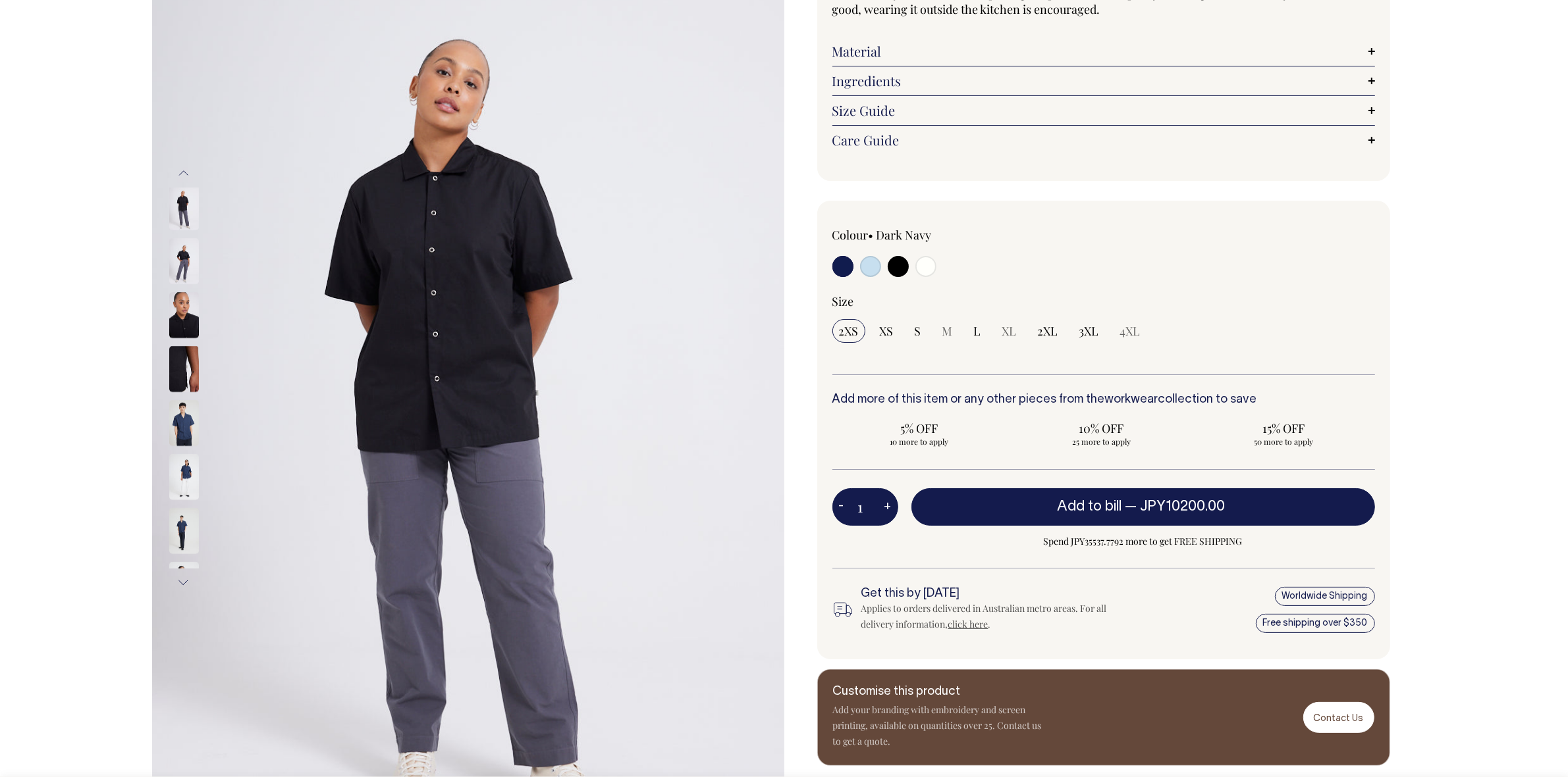
click at [184, 167] on button "Previous" at bounding box center [183, 173] width 19 height 29
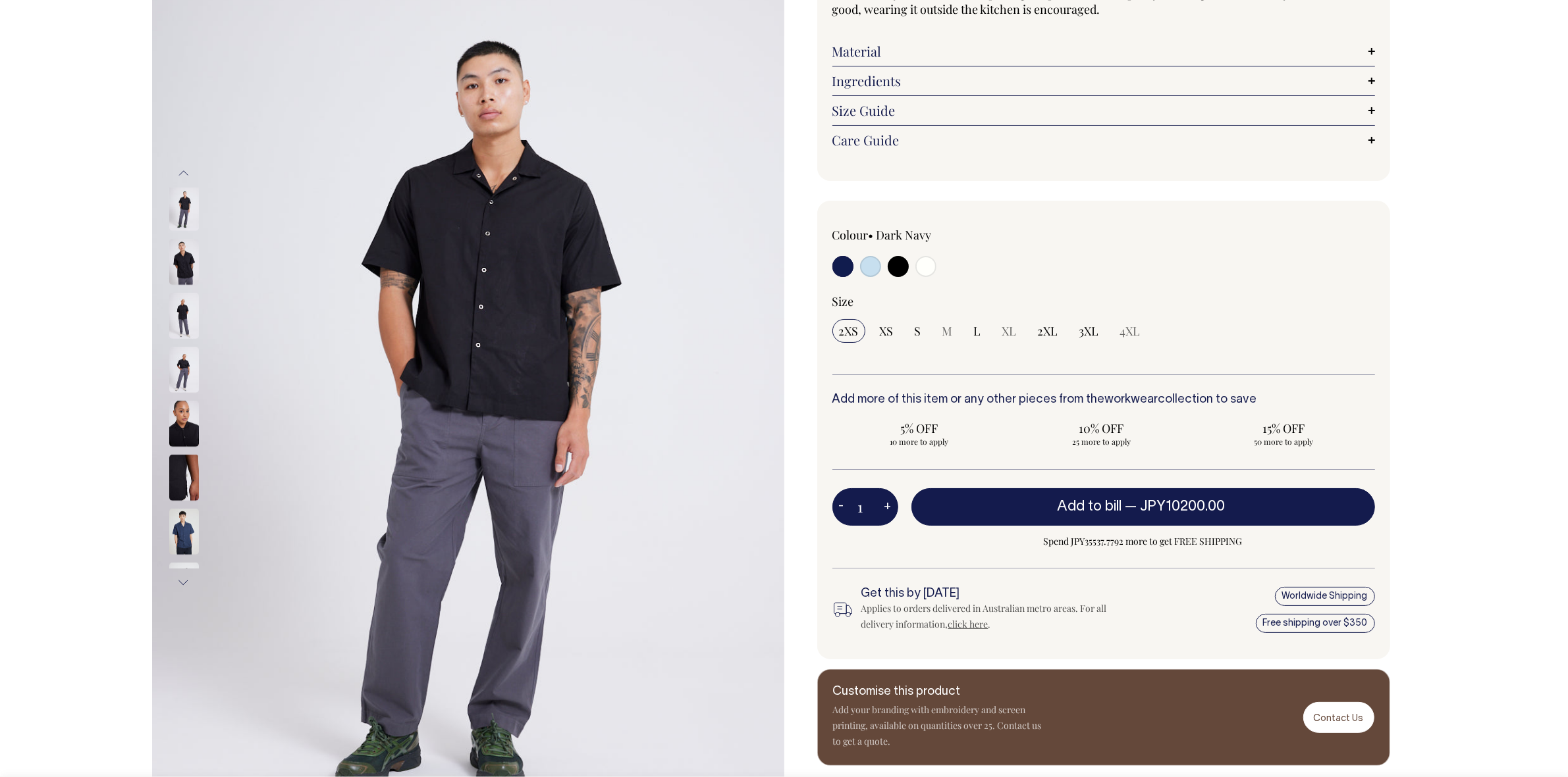
click at [184, 167] on button "Previous" at bounding box center [183, 173] width 19 height 29
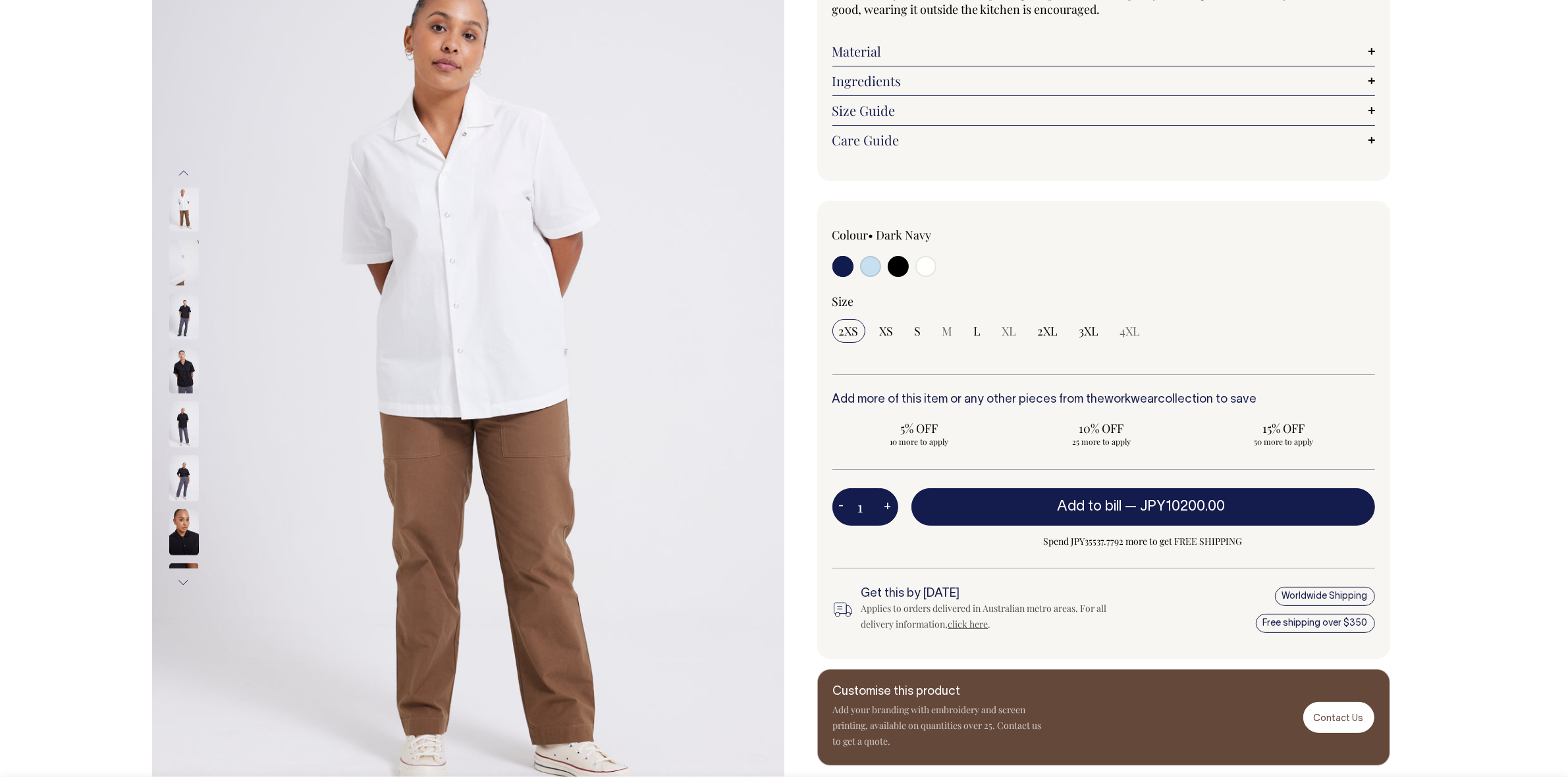
click at [184, 167] on button "Previous" at bounding box center [183, 173] width 19 height 29
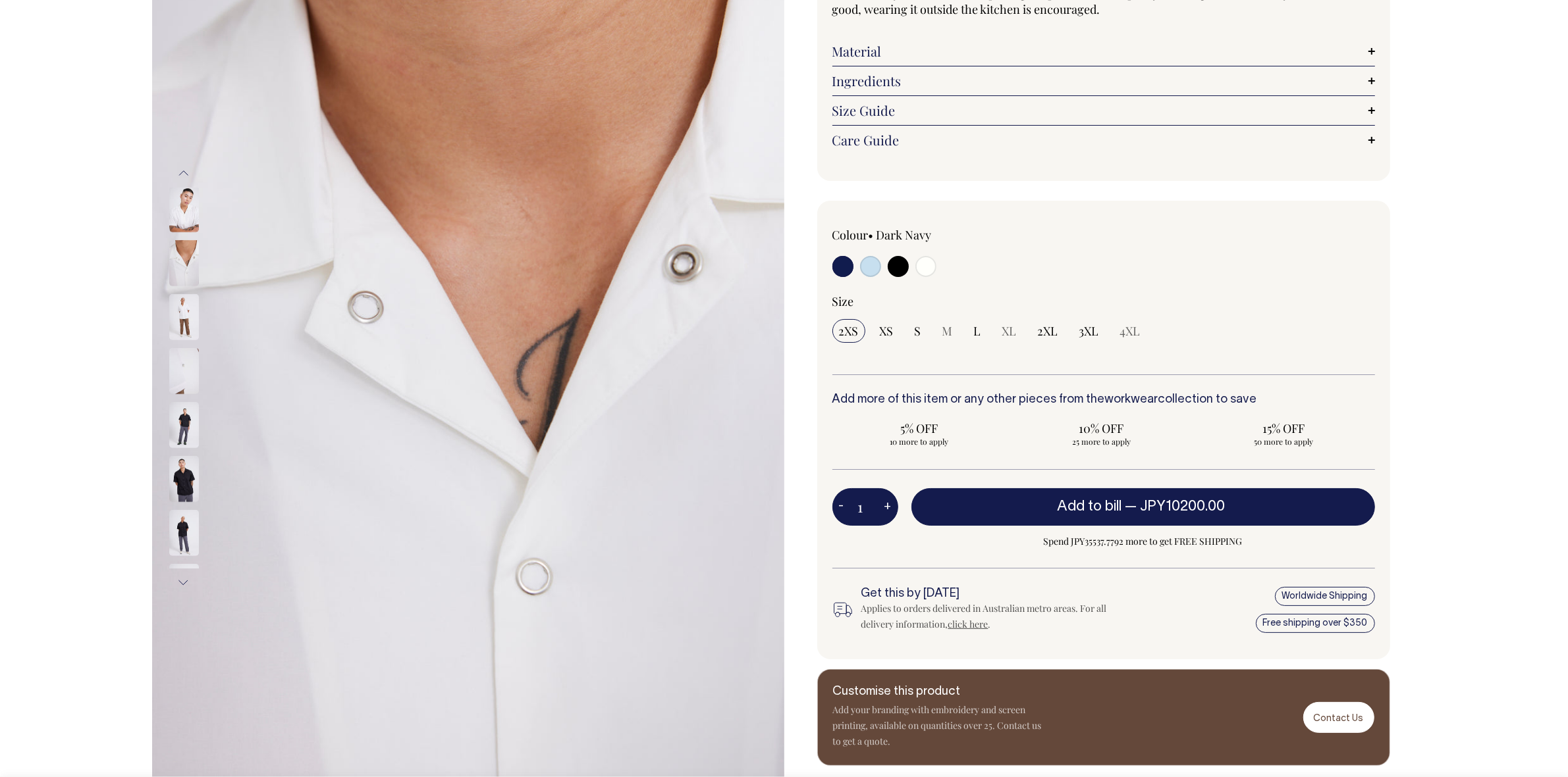
click at [184, 167] on button "Previous" at bounding box center [183, 173] width 19 height 29
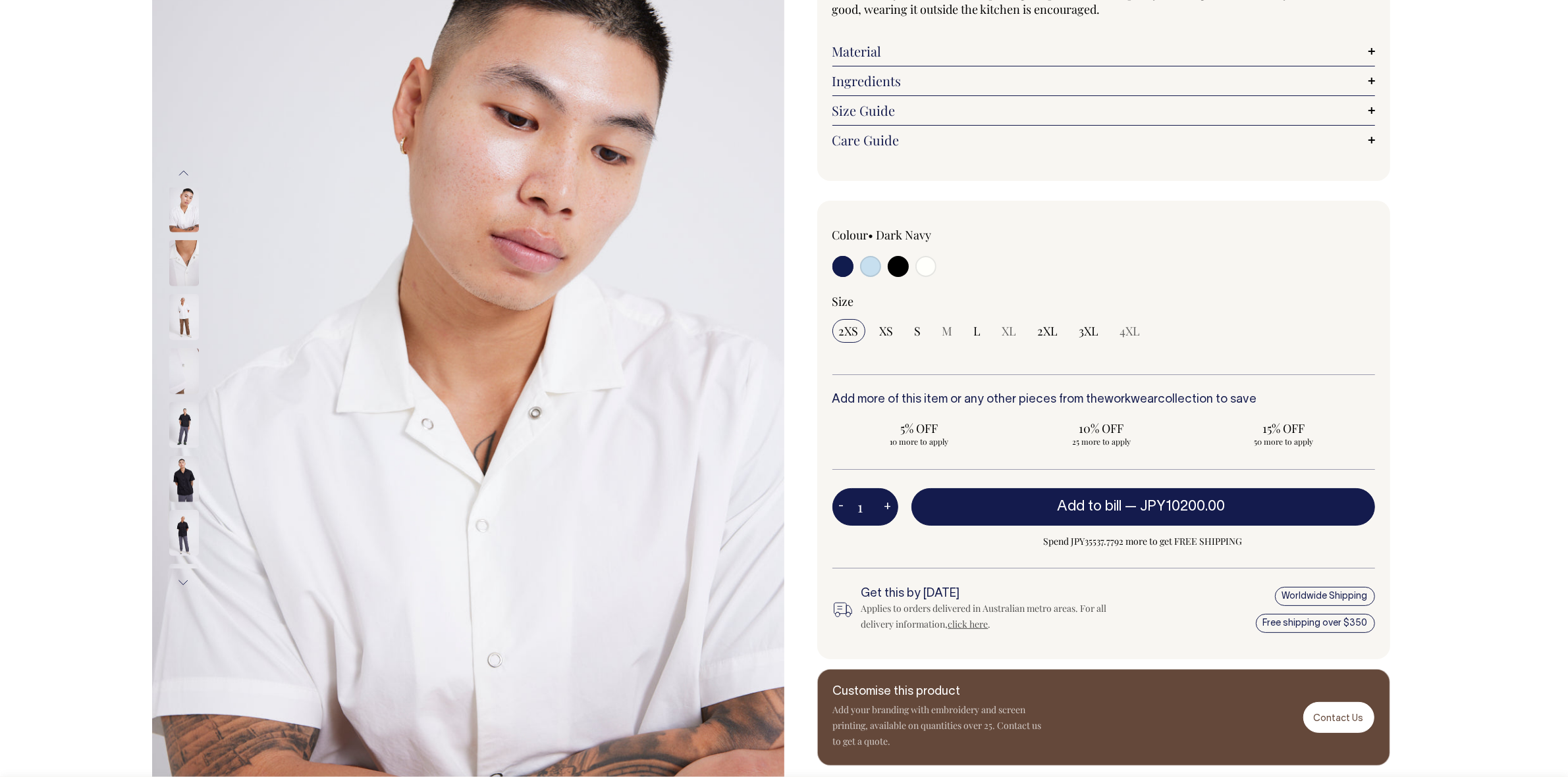
click at [184, 167] on button "Previous" at bounding box center [183, 173] width 19 height 29
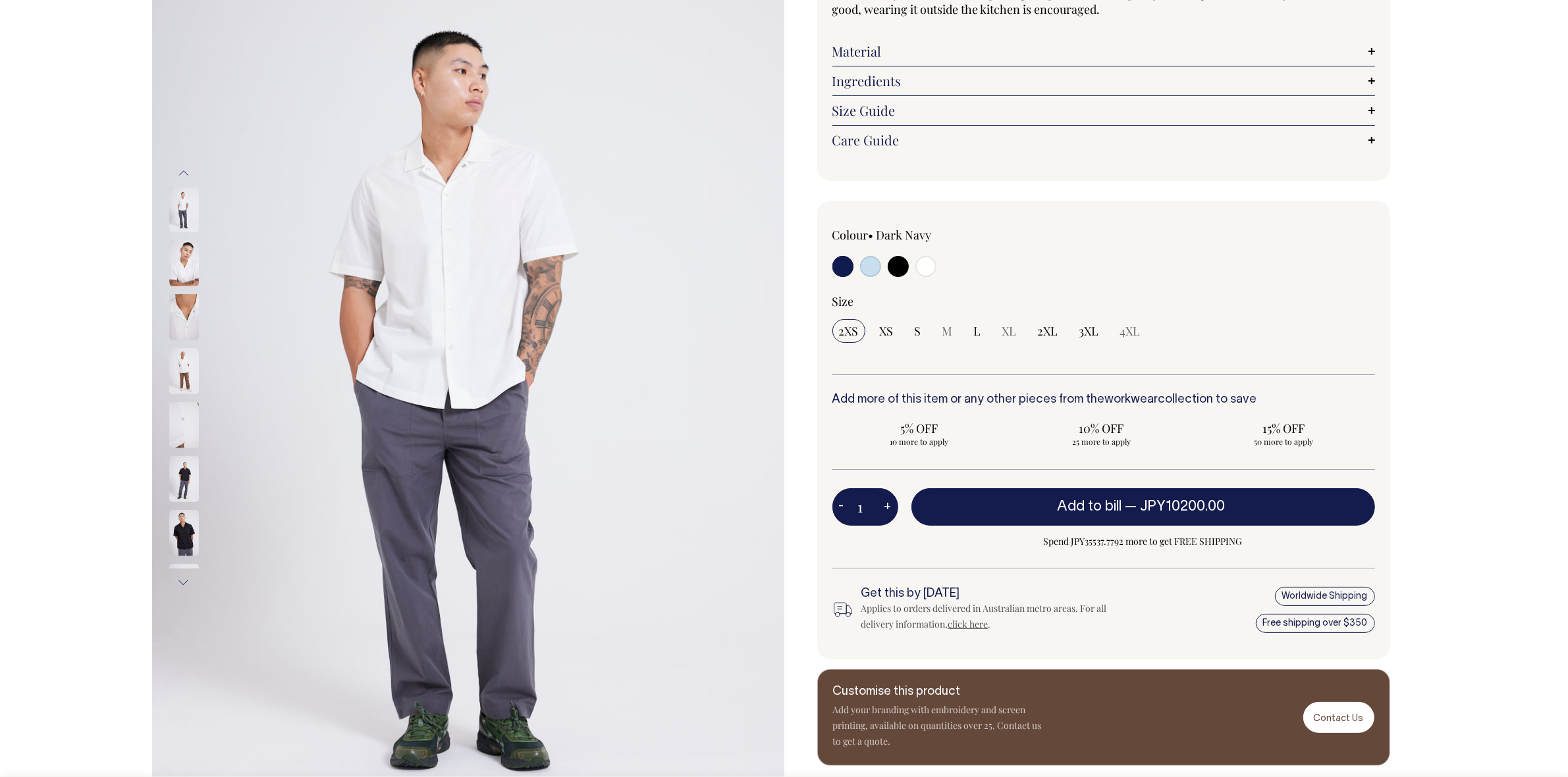
click at [184, 167] on button "Previous" at bounding box center [183, 173] width 19 height 29
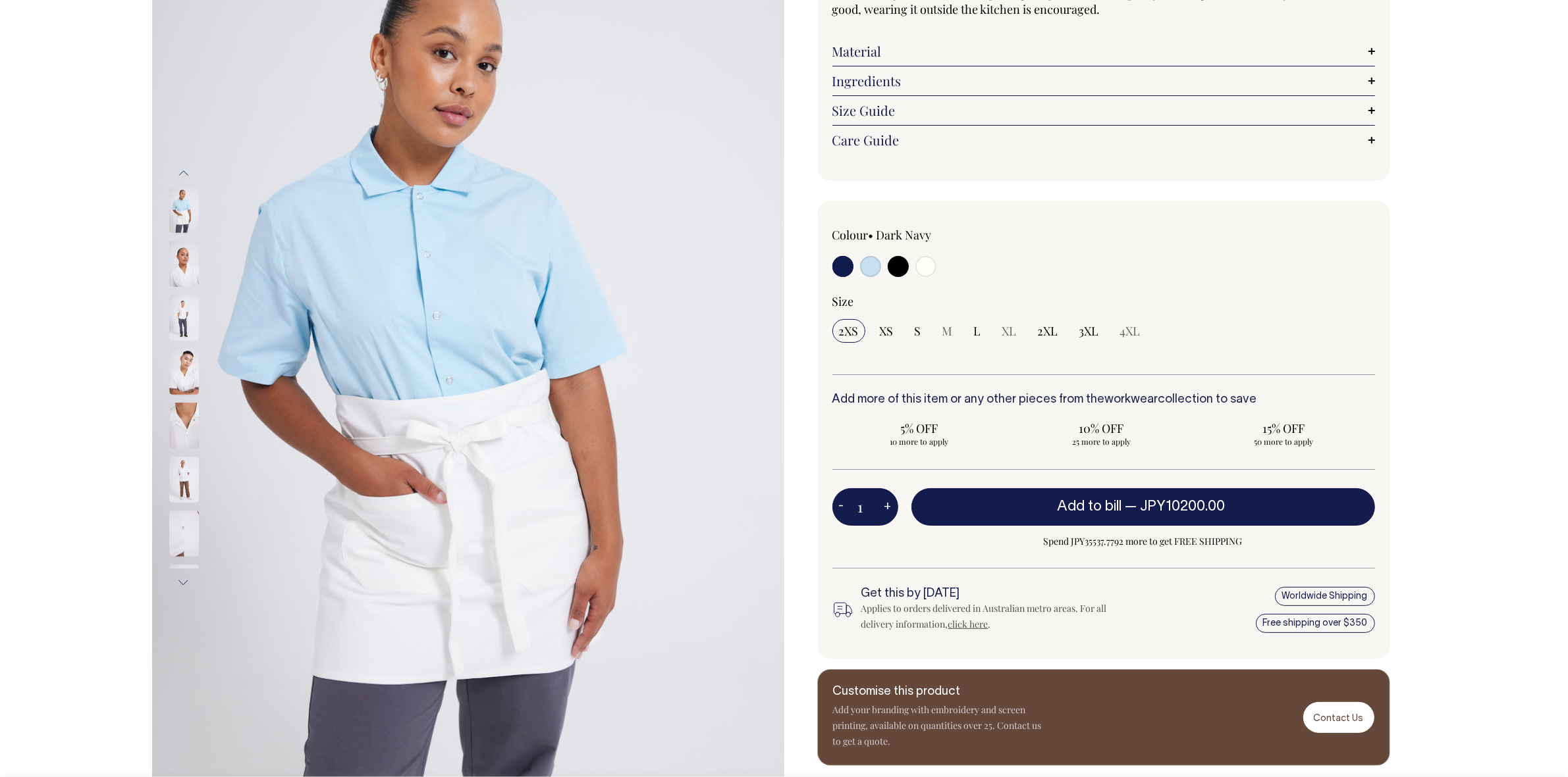
click at [176, 218] on img at bounding box center [184, 209] width 29 height 46
click at [1525, 482] on div "Next" at bounding box center [784, 379] width 1568 height 948
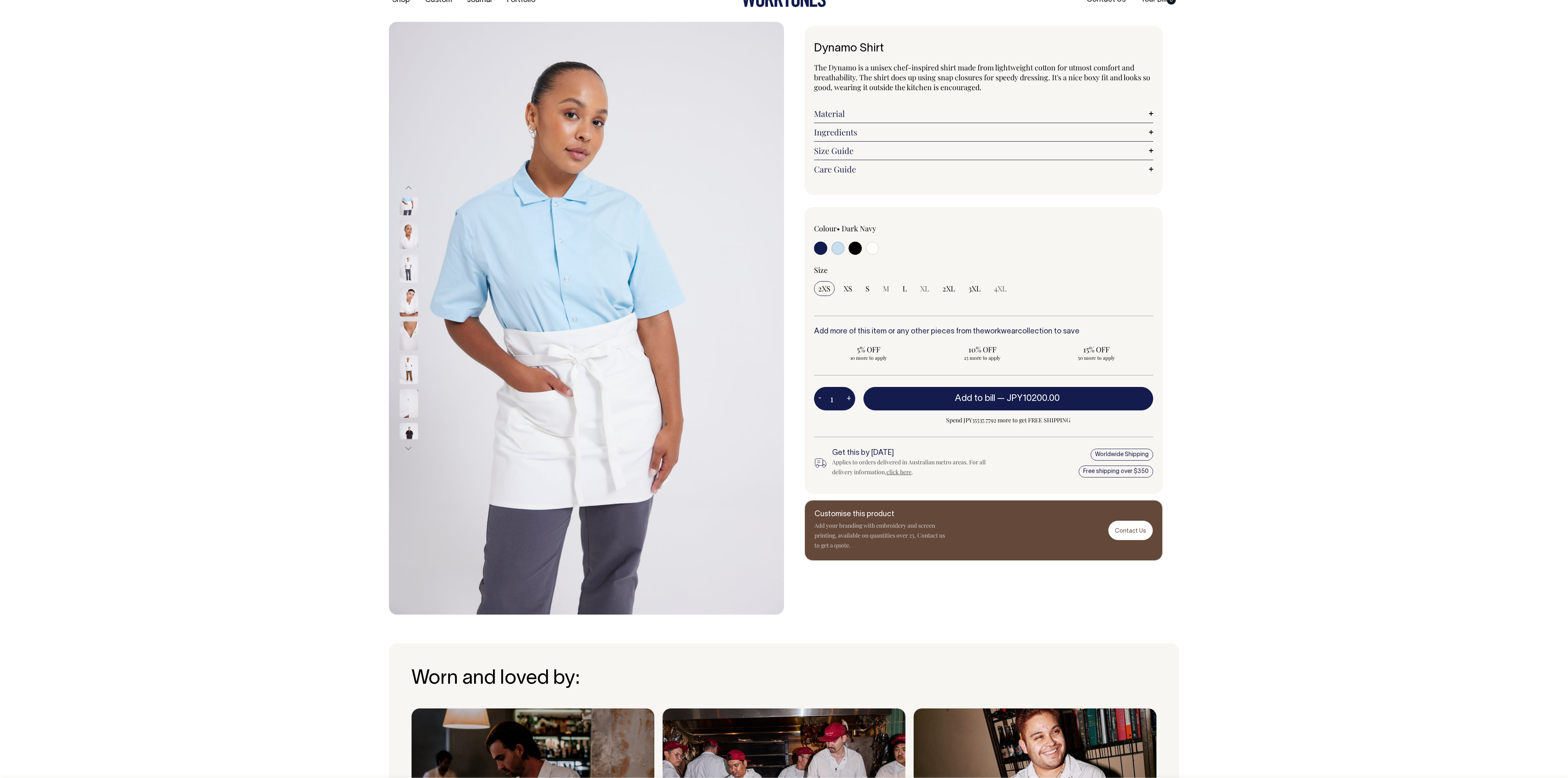
scroll to position [21, 0]
